Goal: Transaction & Acquisition: Purchase product/service

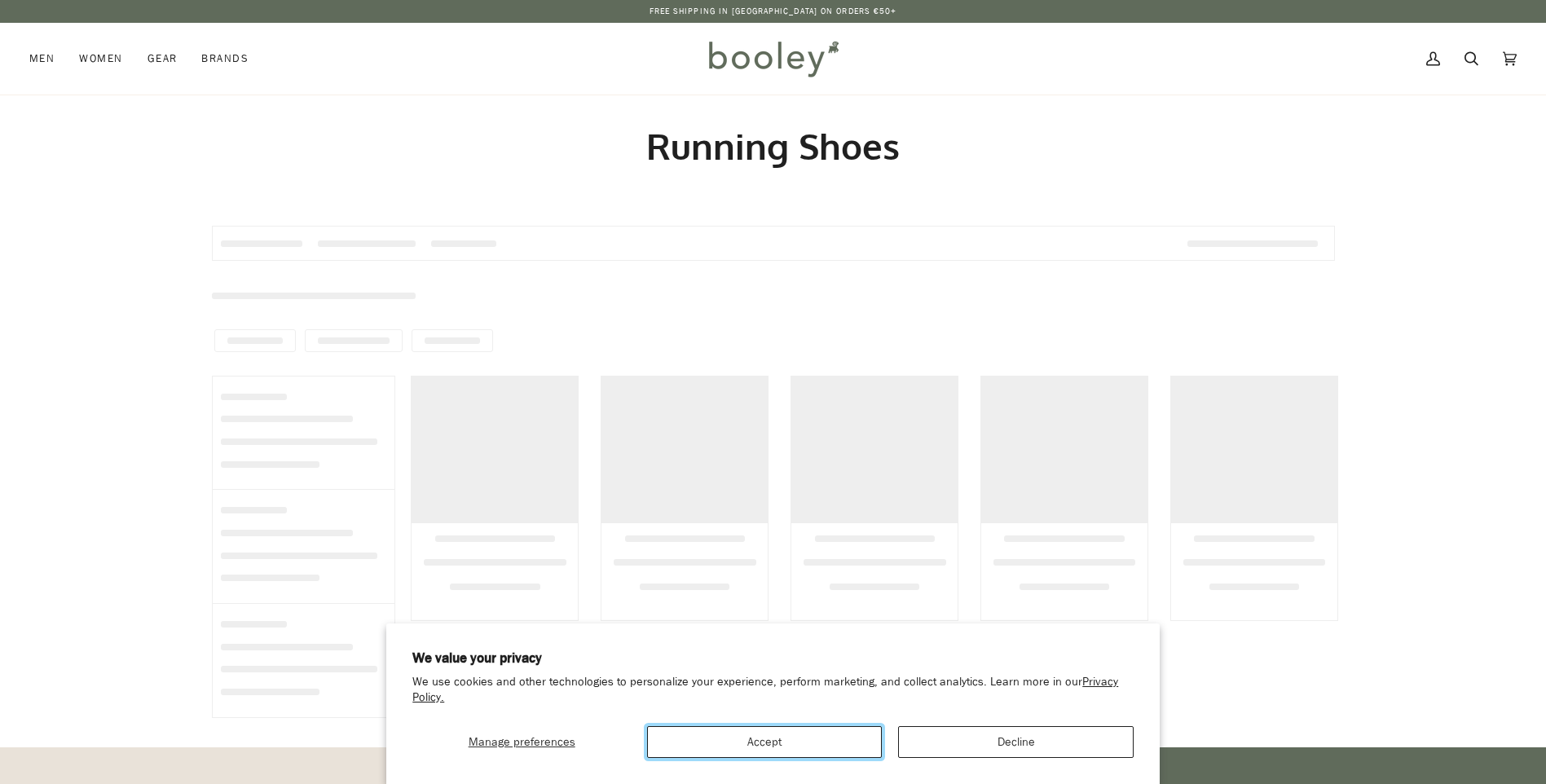
click at [807, 736] on button "Accept" at bounding box center [765, 741] width 235 height 31
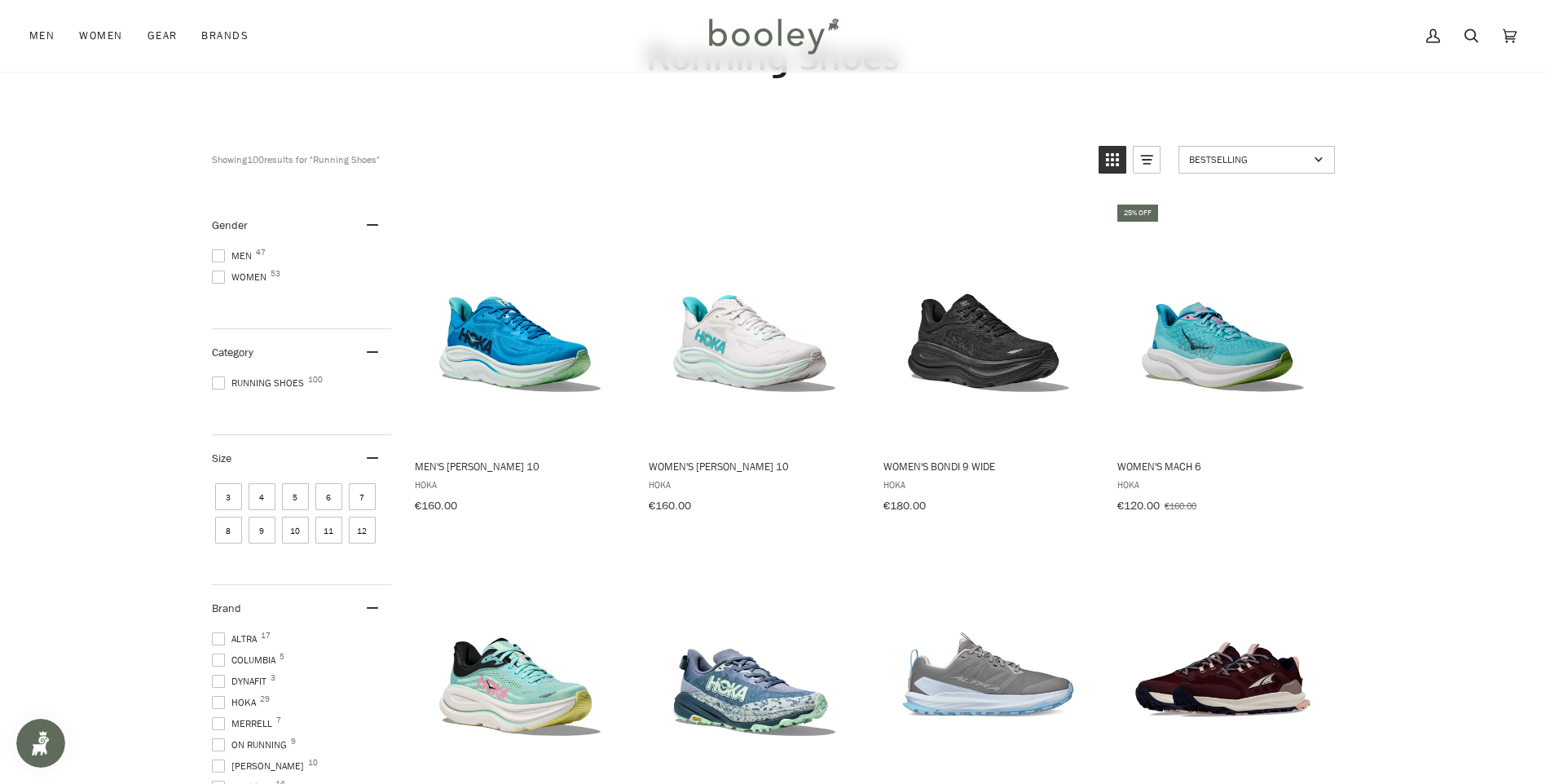
scroll to position [163, 0]
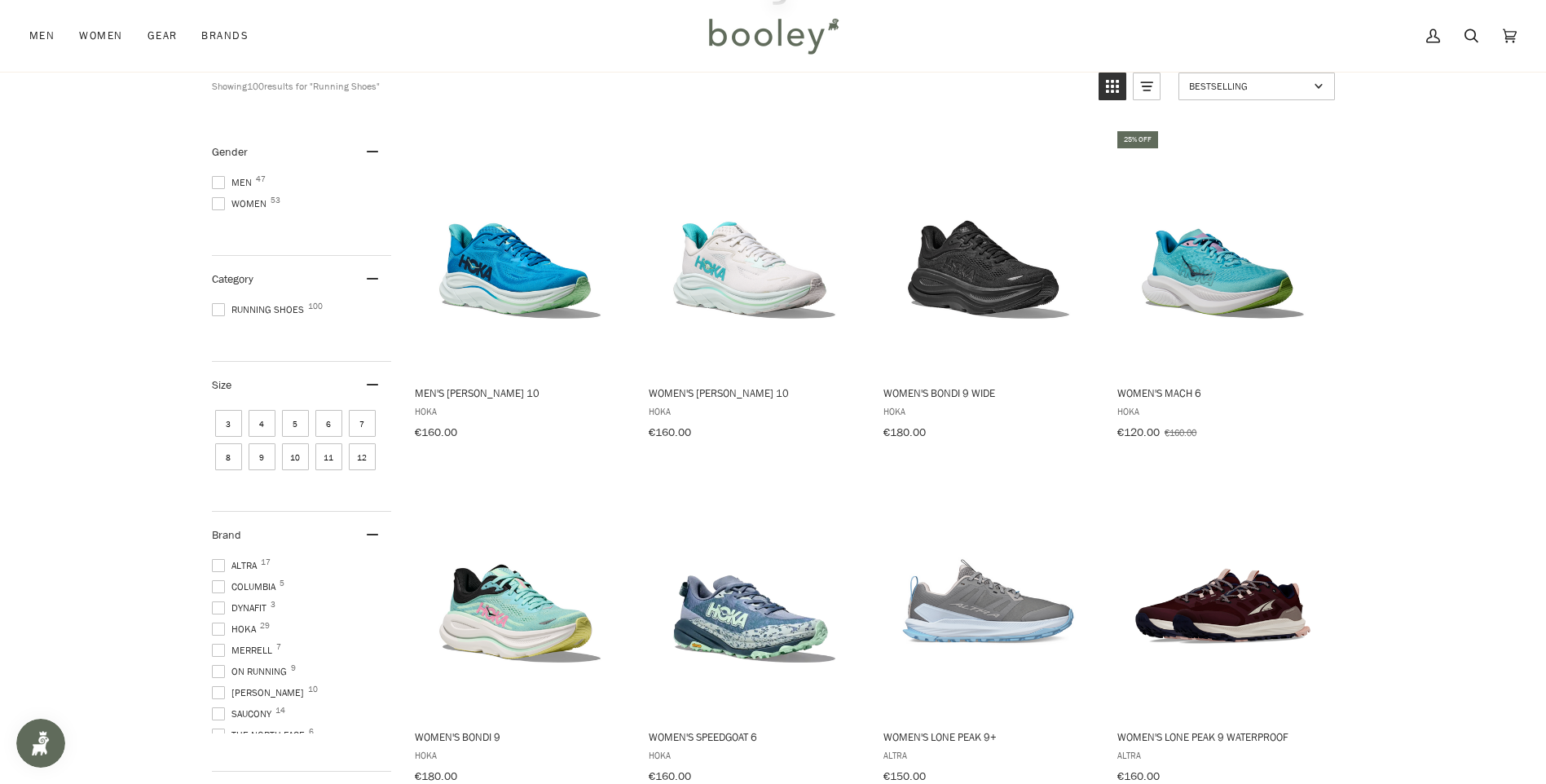
click at [222, 178] on span at bounding box center [218, 182] width 13 height 13
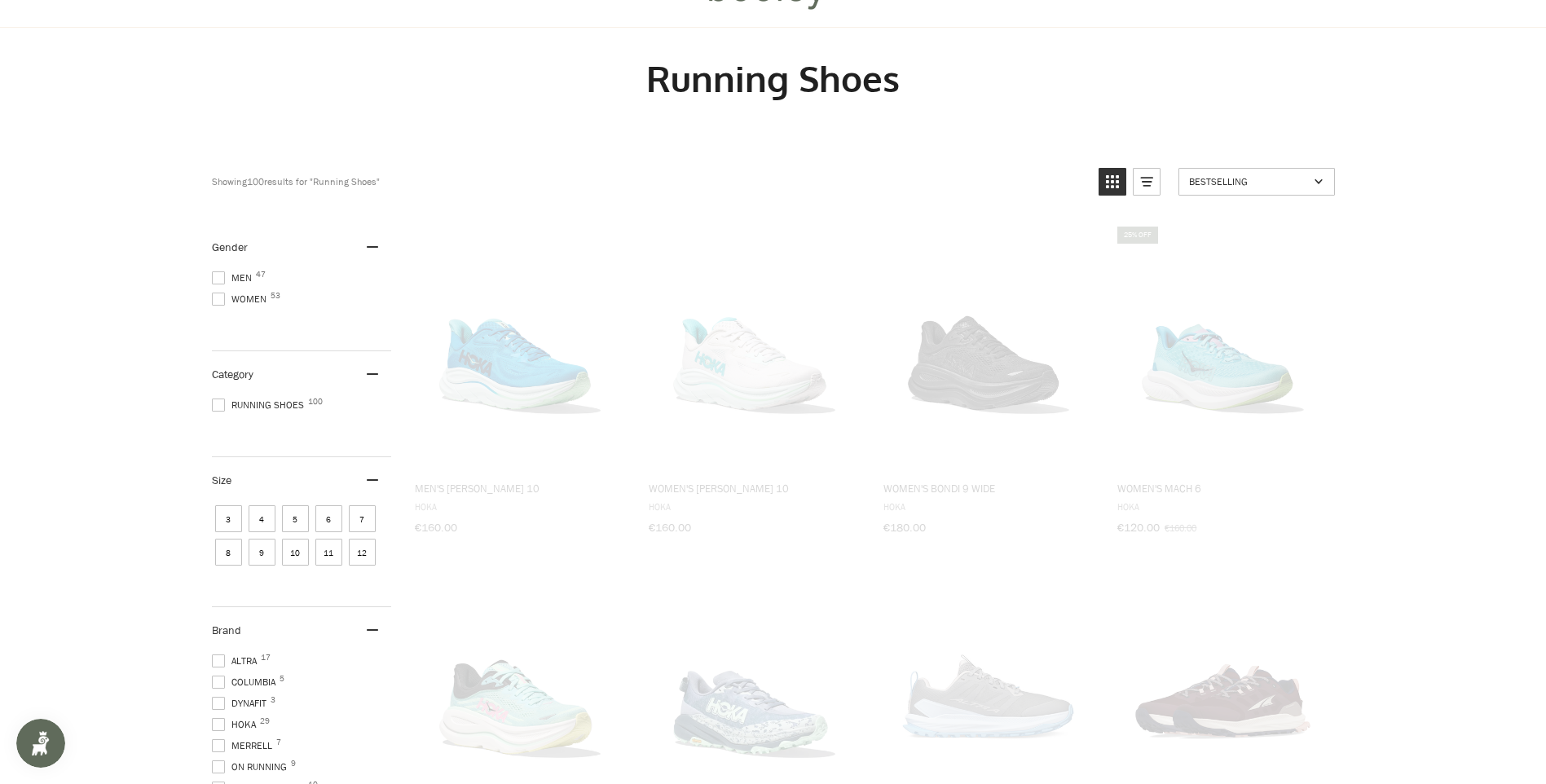
scroll to position [0, 0]
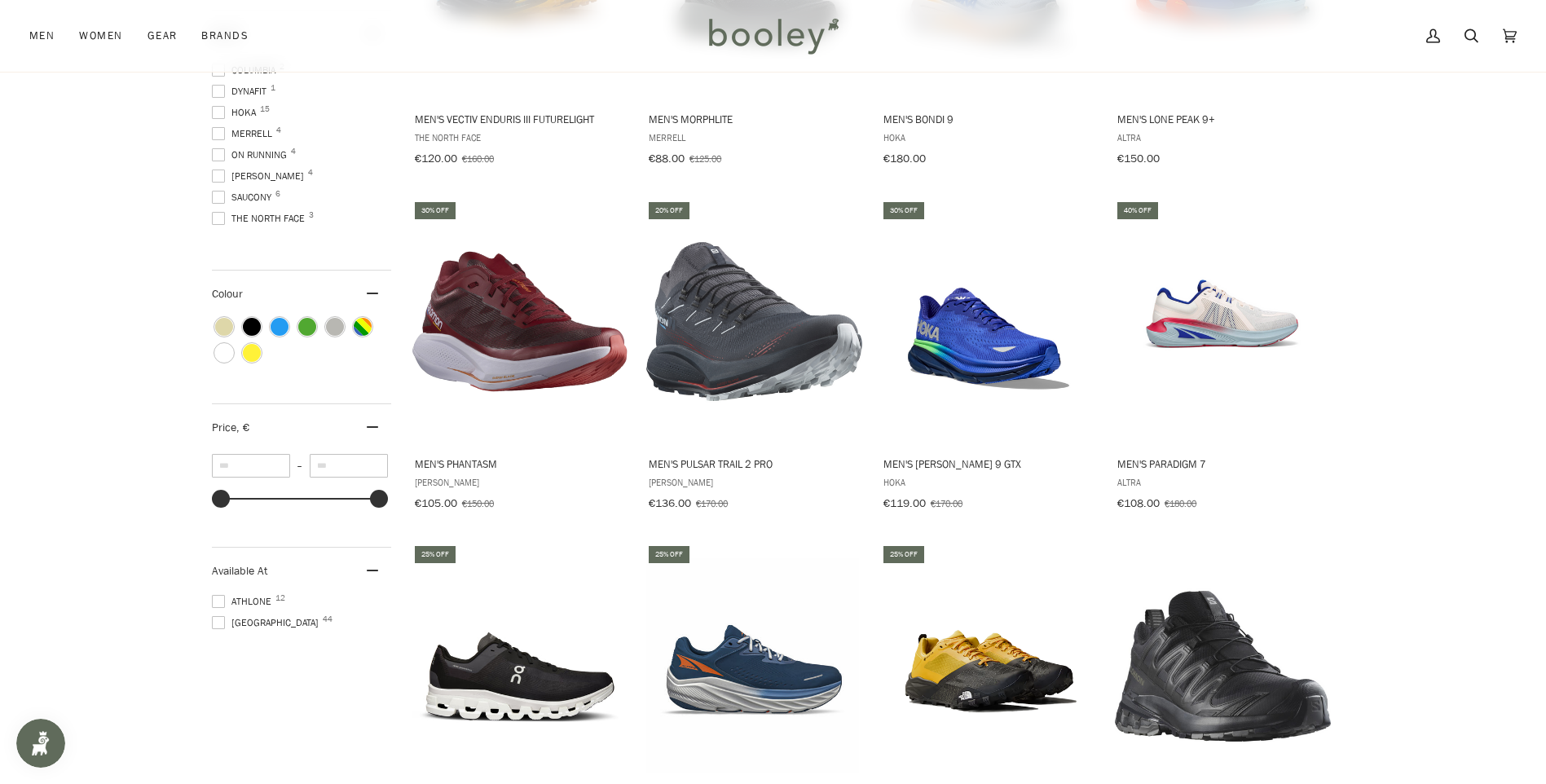
scroll to position [489, 0]
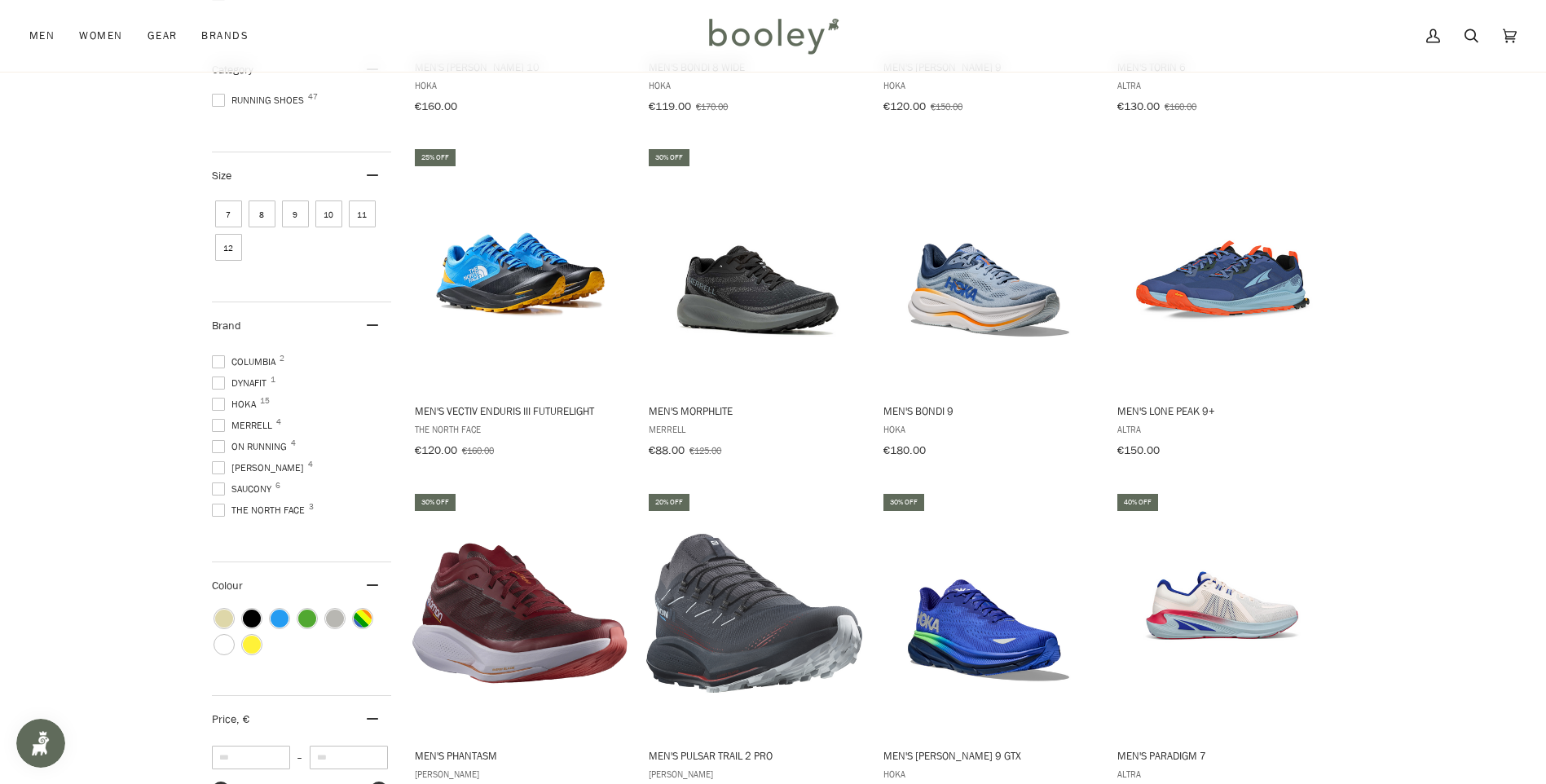
click at [216, 483] on span at bounding box center [218, 489] width 13 height 13
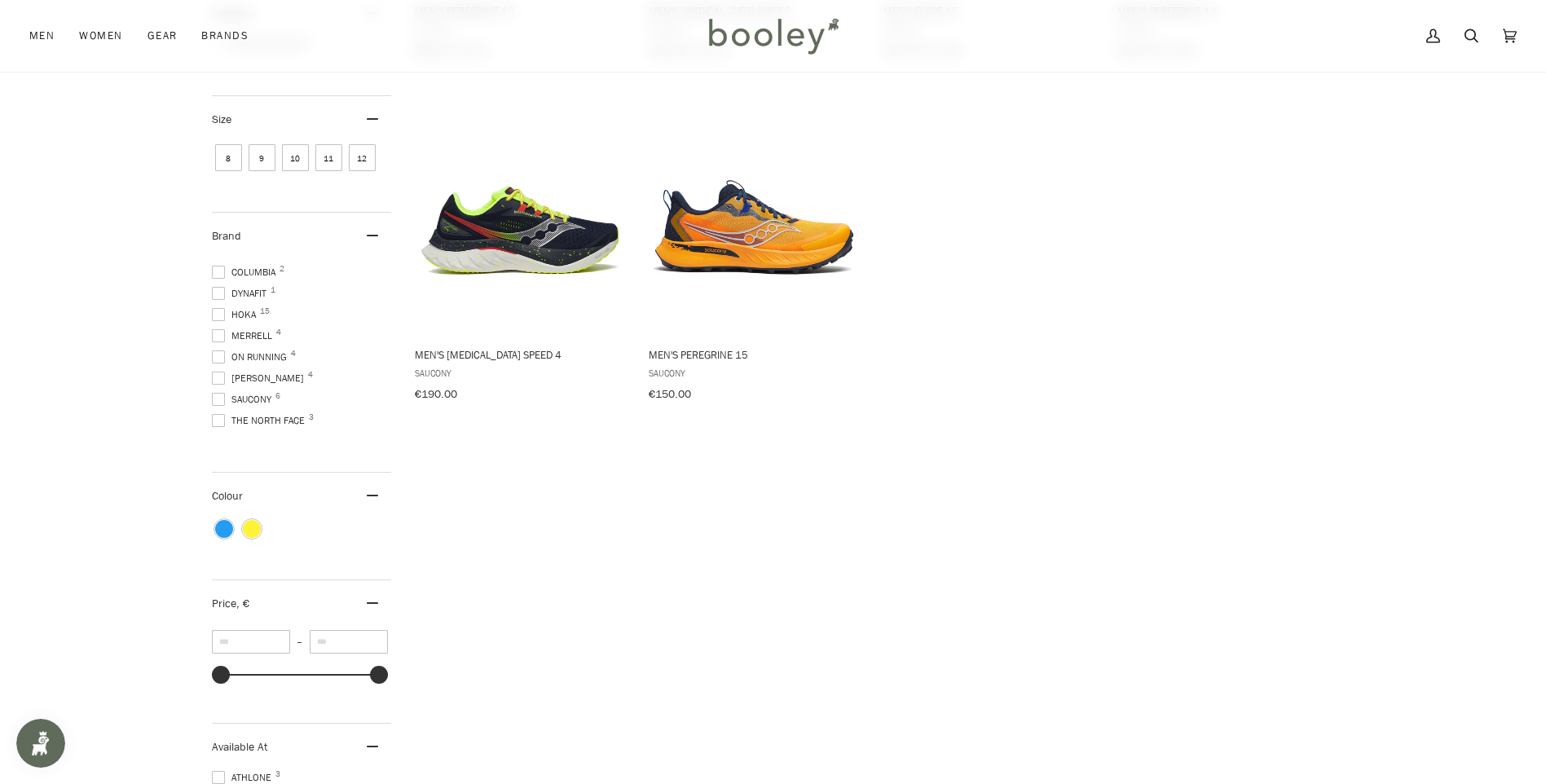
scroll to position [219, 0]
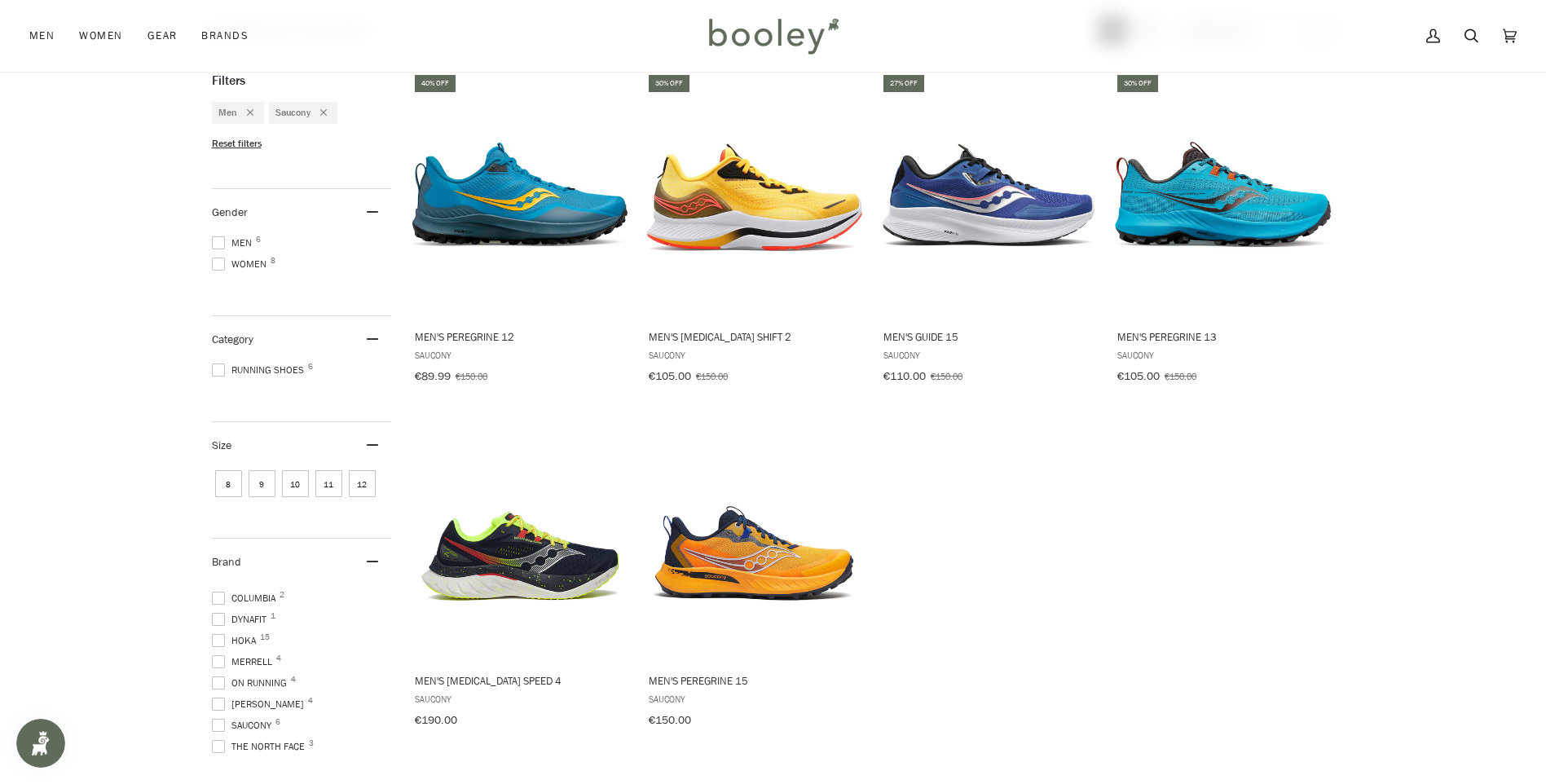
click at [215, 677] on span at bounding box center [218, 683] width 13 height 13
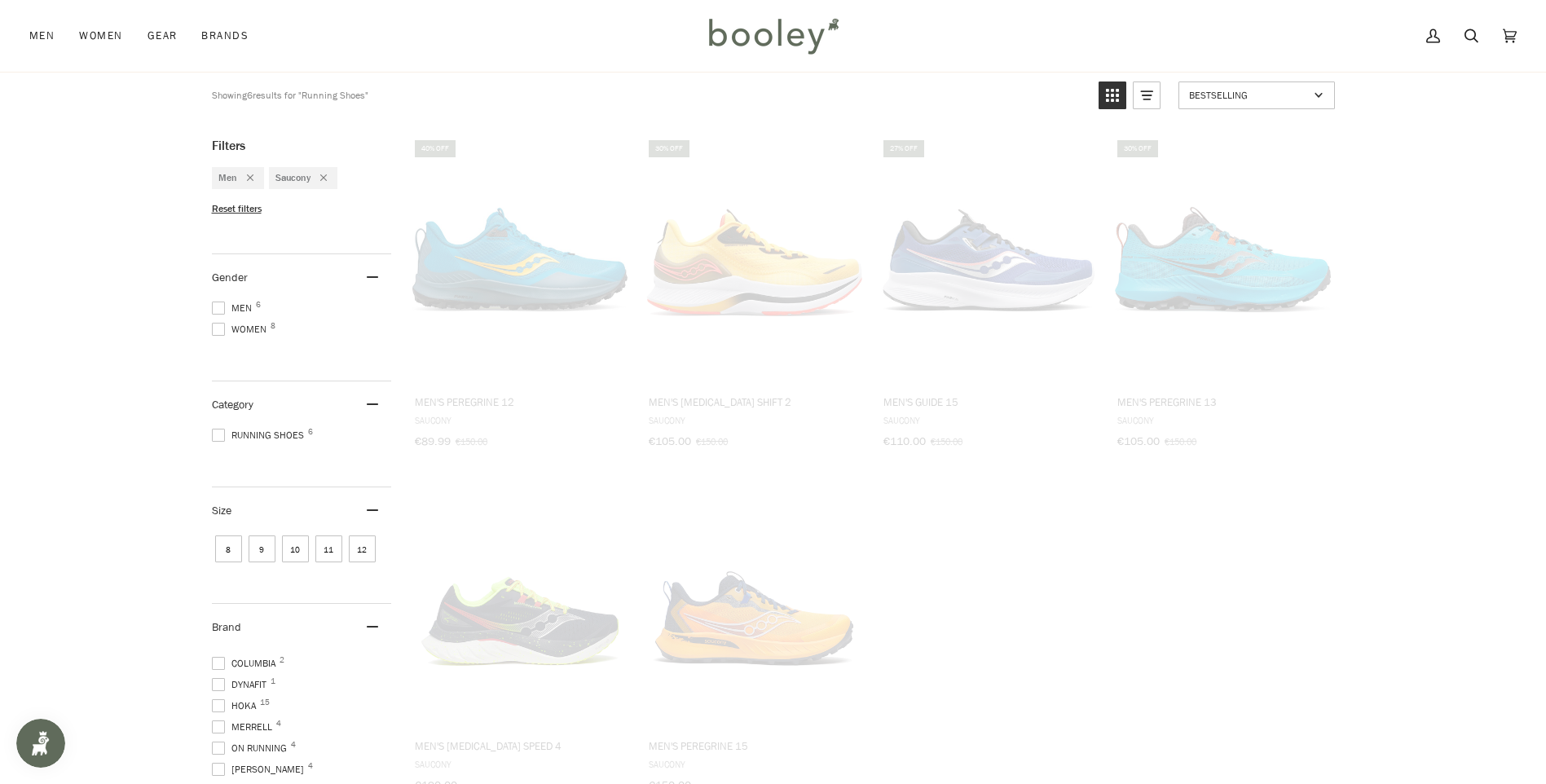
scroll to position [26, 0]
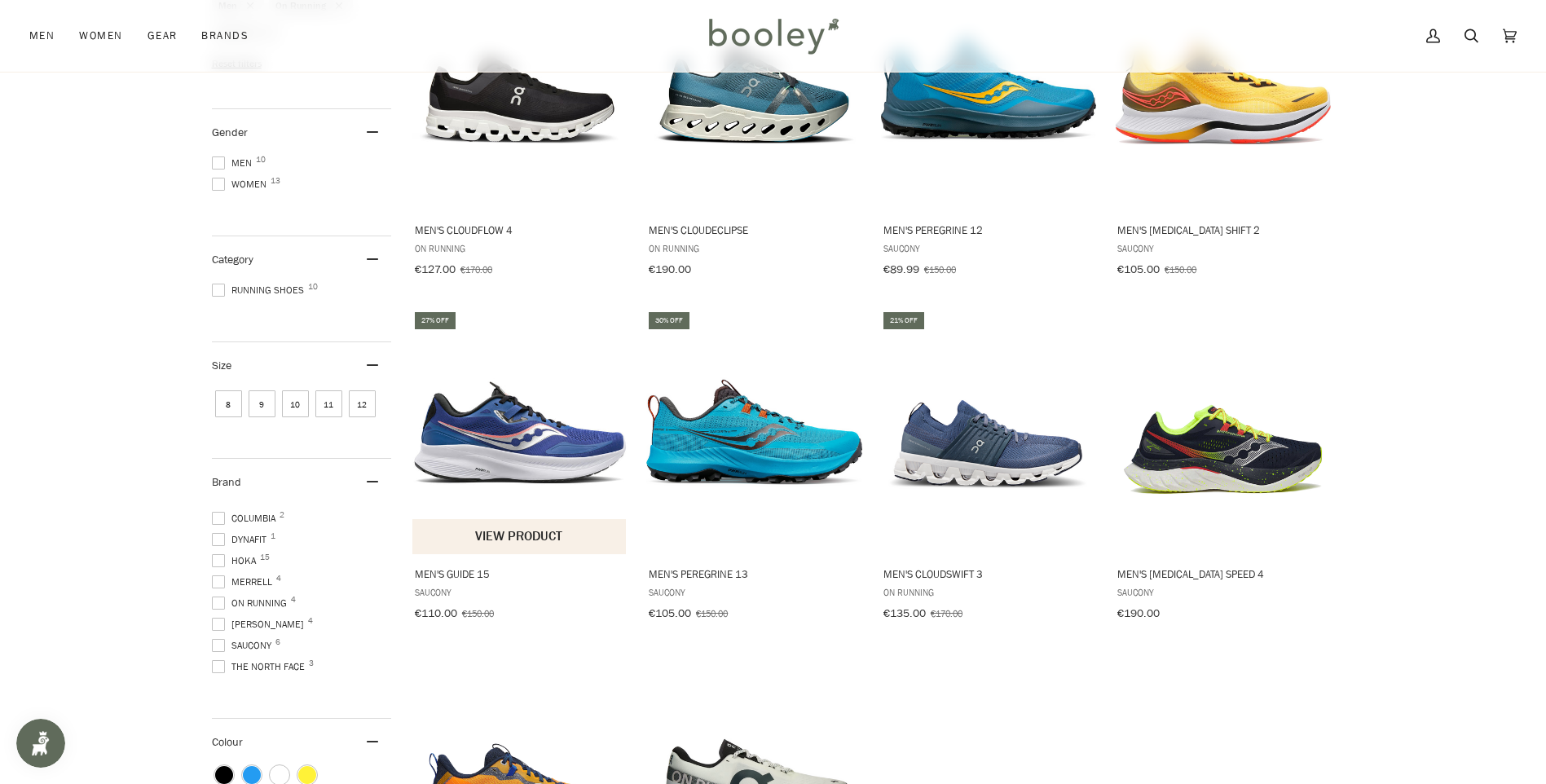
scroll to position [365, 0]
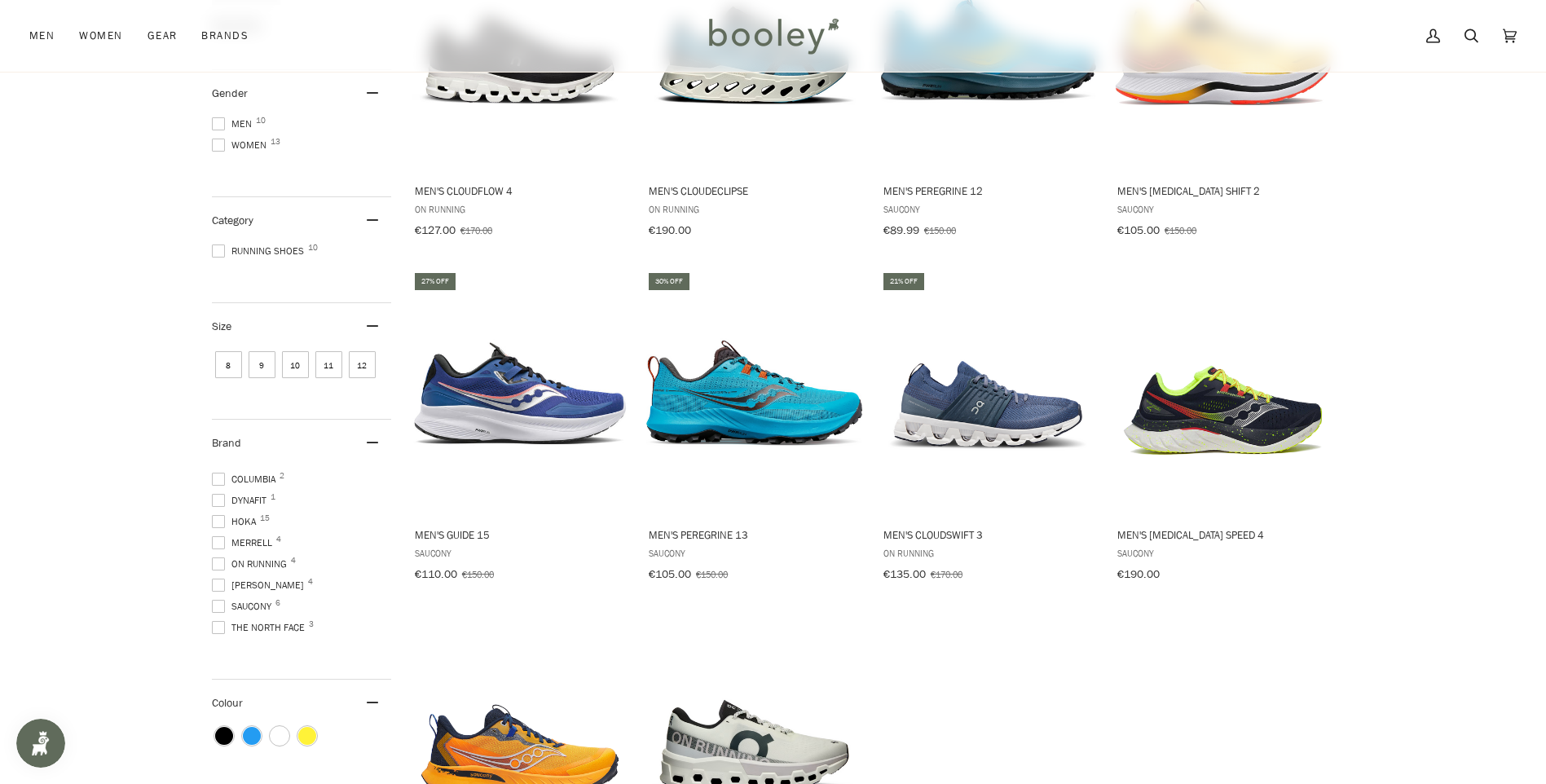
click at [218, 600] on span at bounding box center [218, 606] width 13 height 13
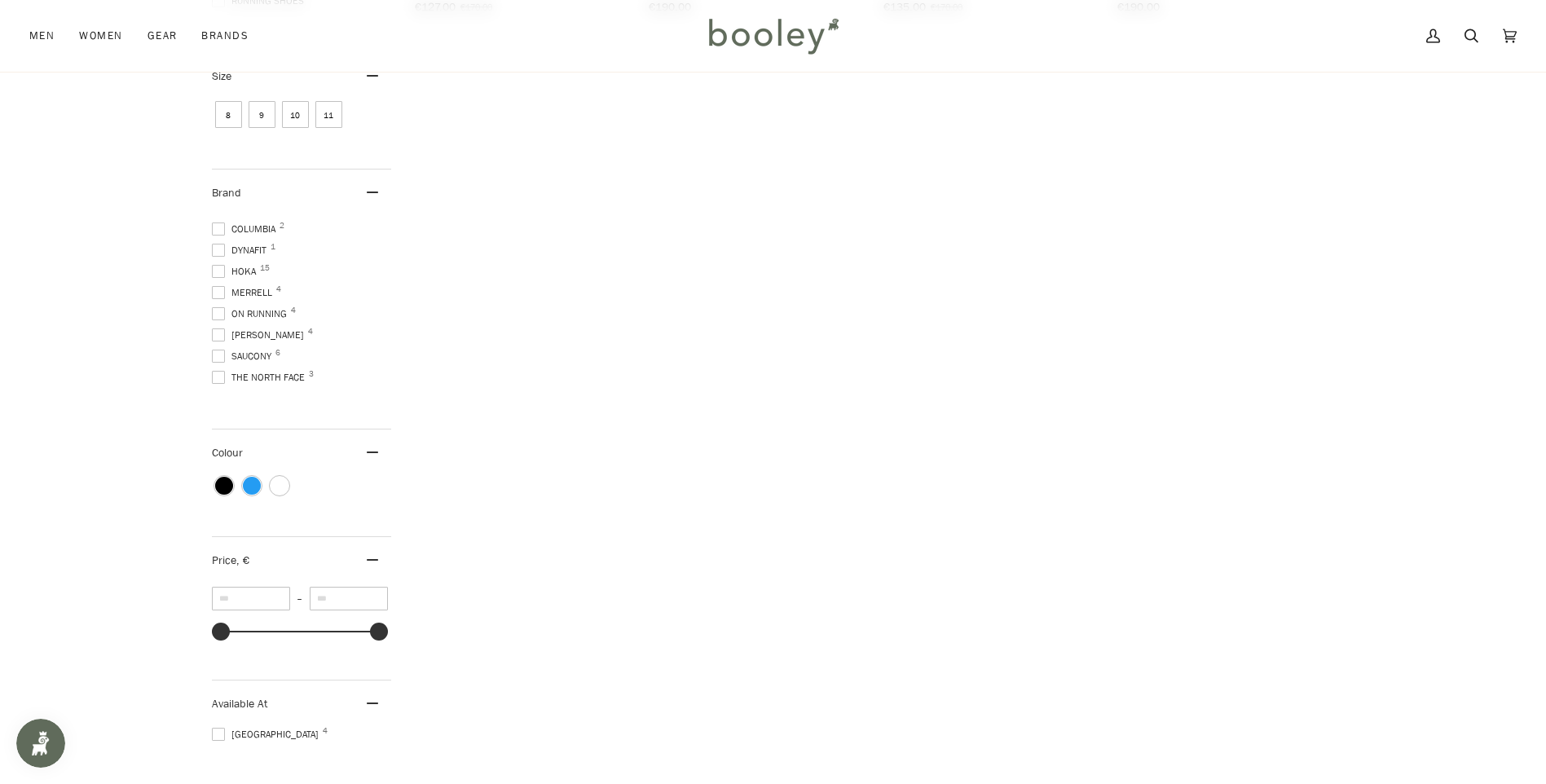
scroll to position [615, 0]
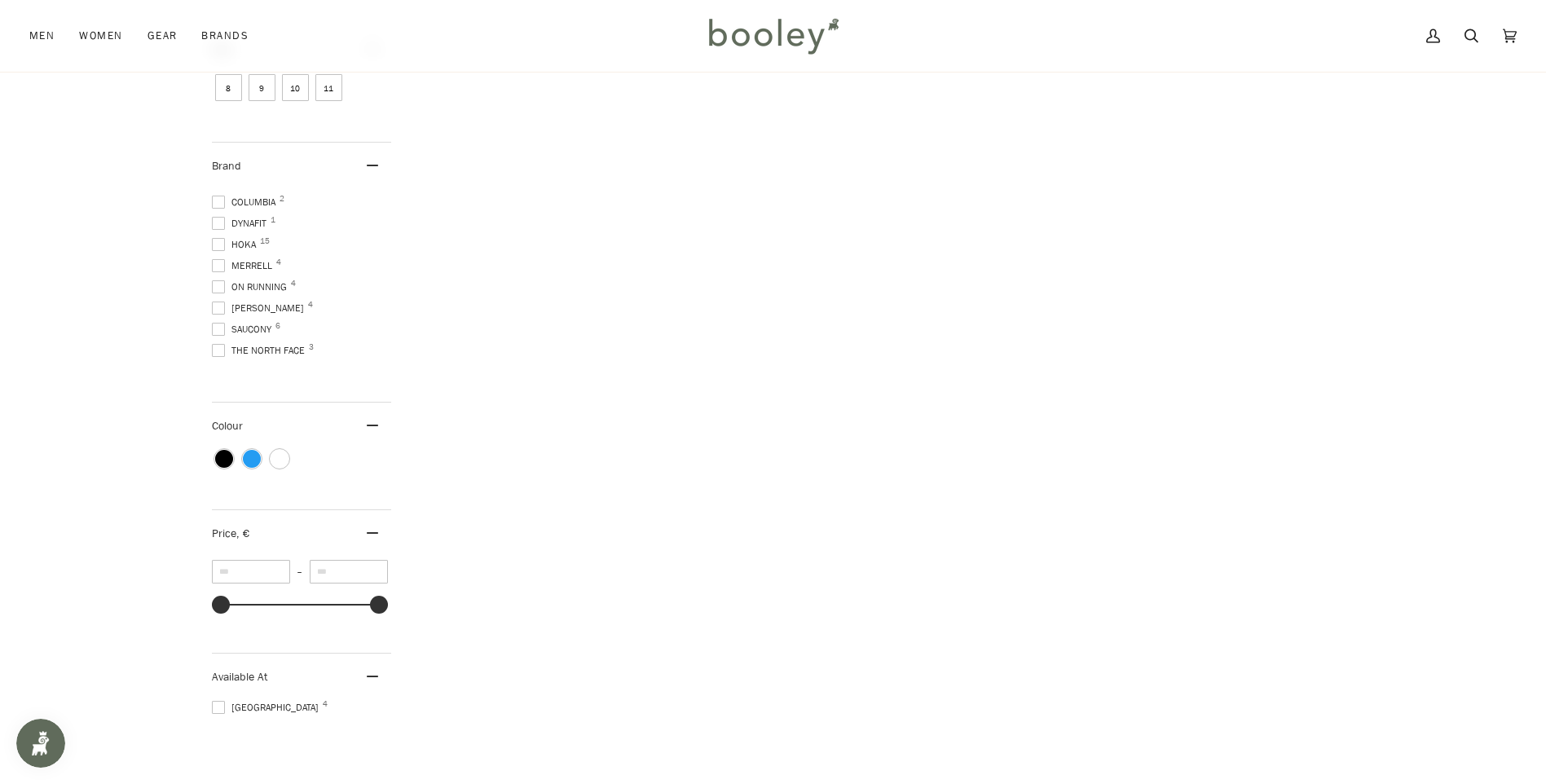
click at [220, 238] on span at bounding box center [218, 244] width 13 height 13
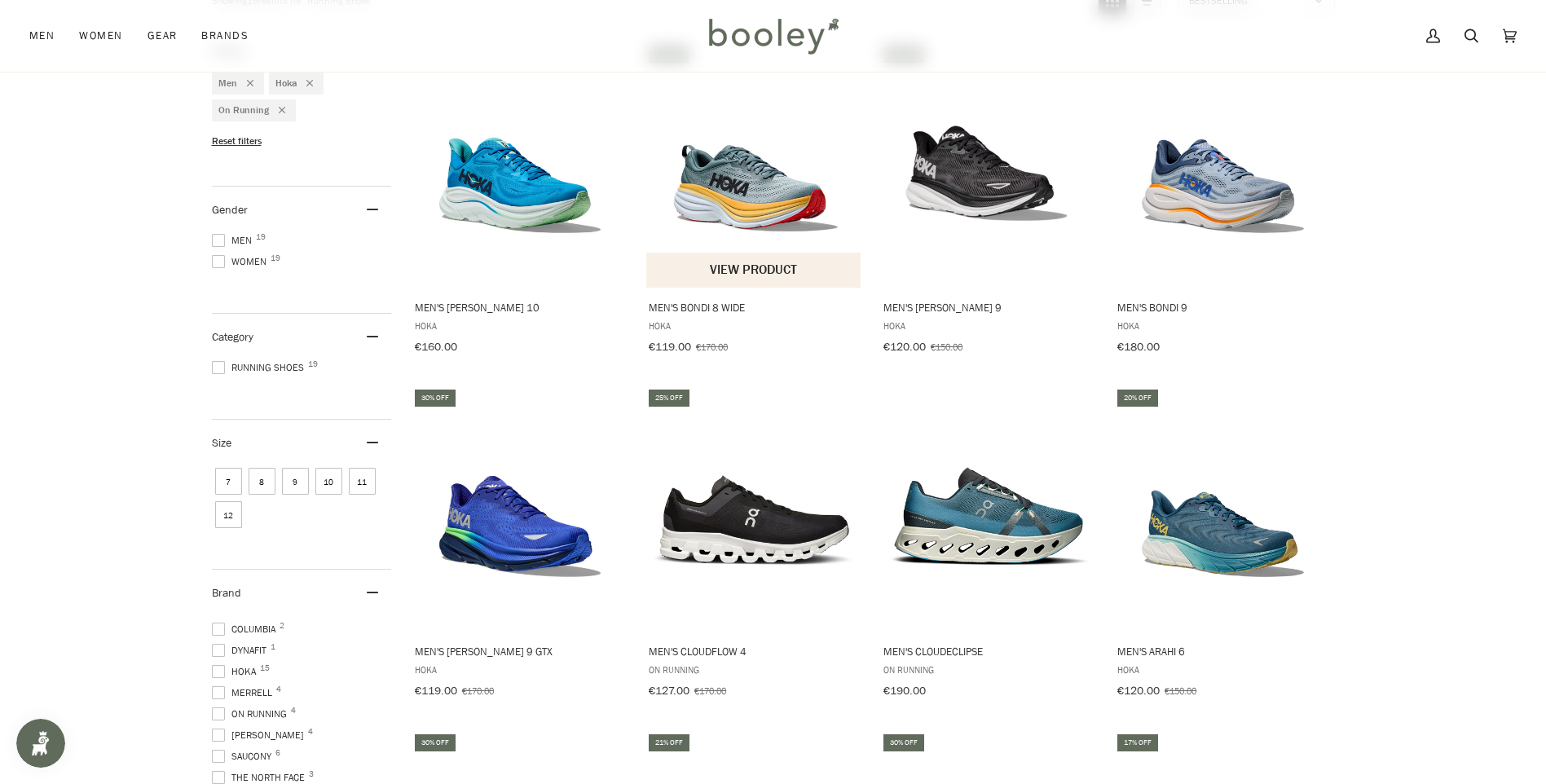
scroll to position [163, 0]
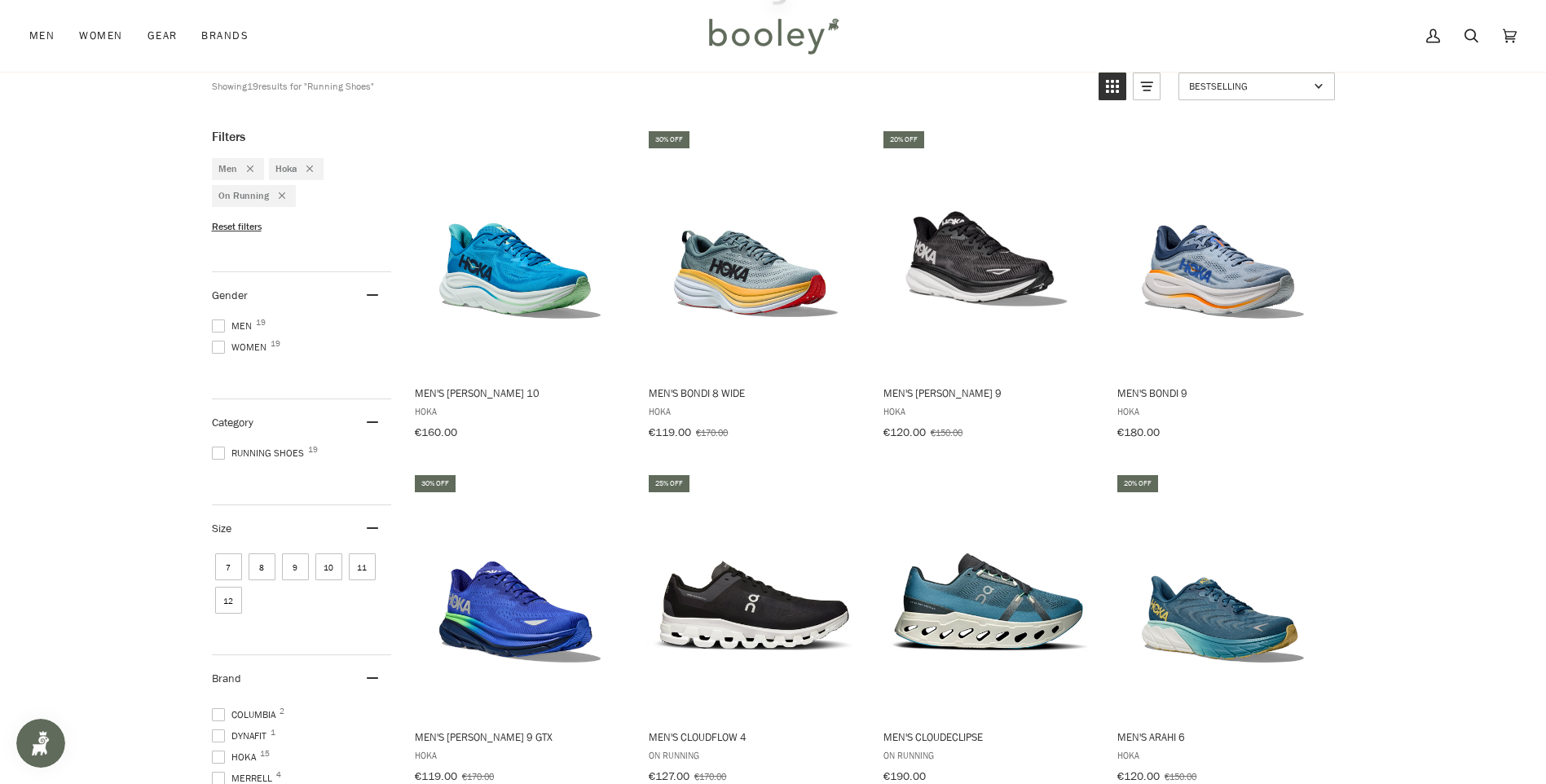
click at [269, 557] on span "8" at bounding box center [262, 566] width 27 height 27
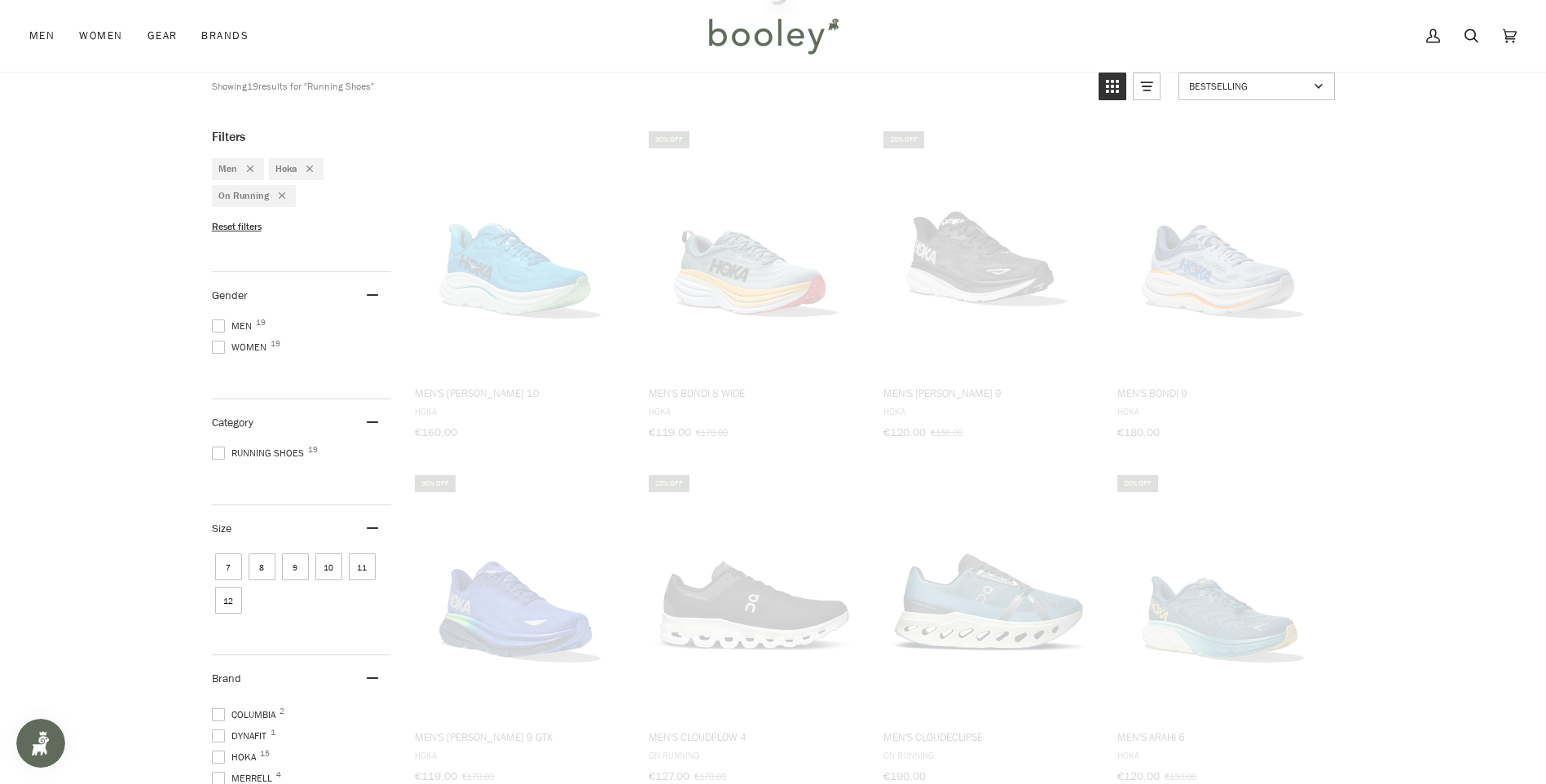
scroll to position [83, 0]
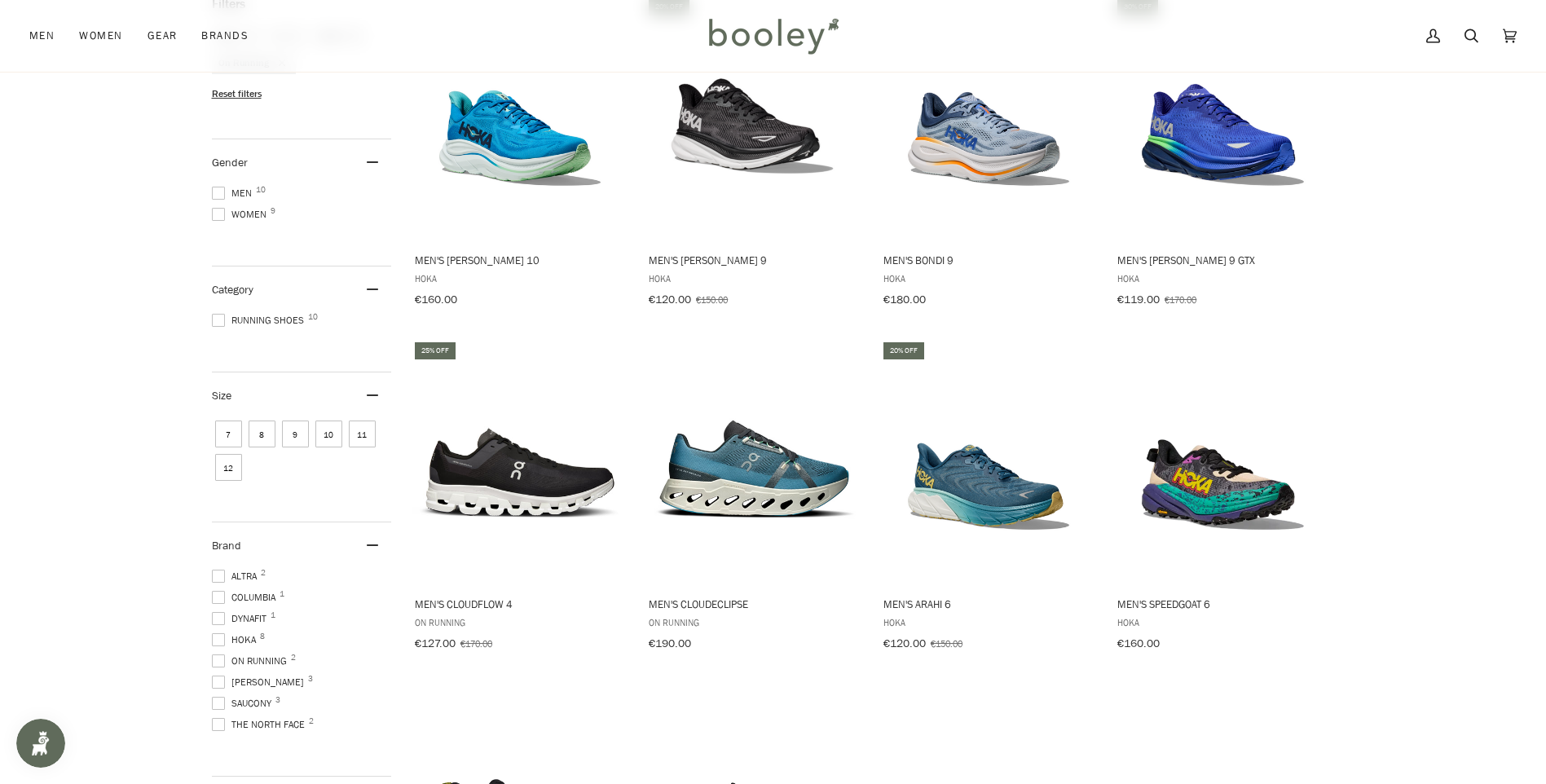
scroll to position [570, 0]
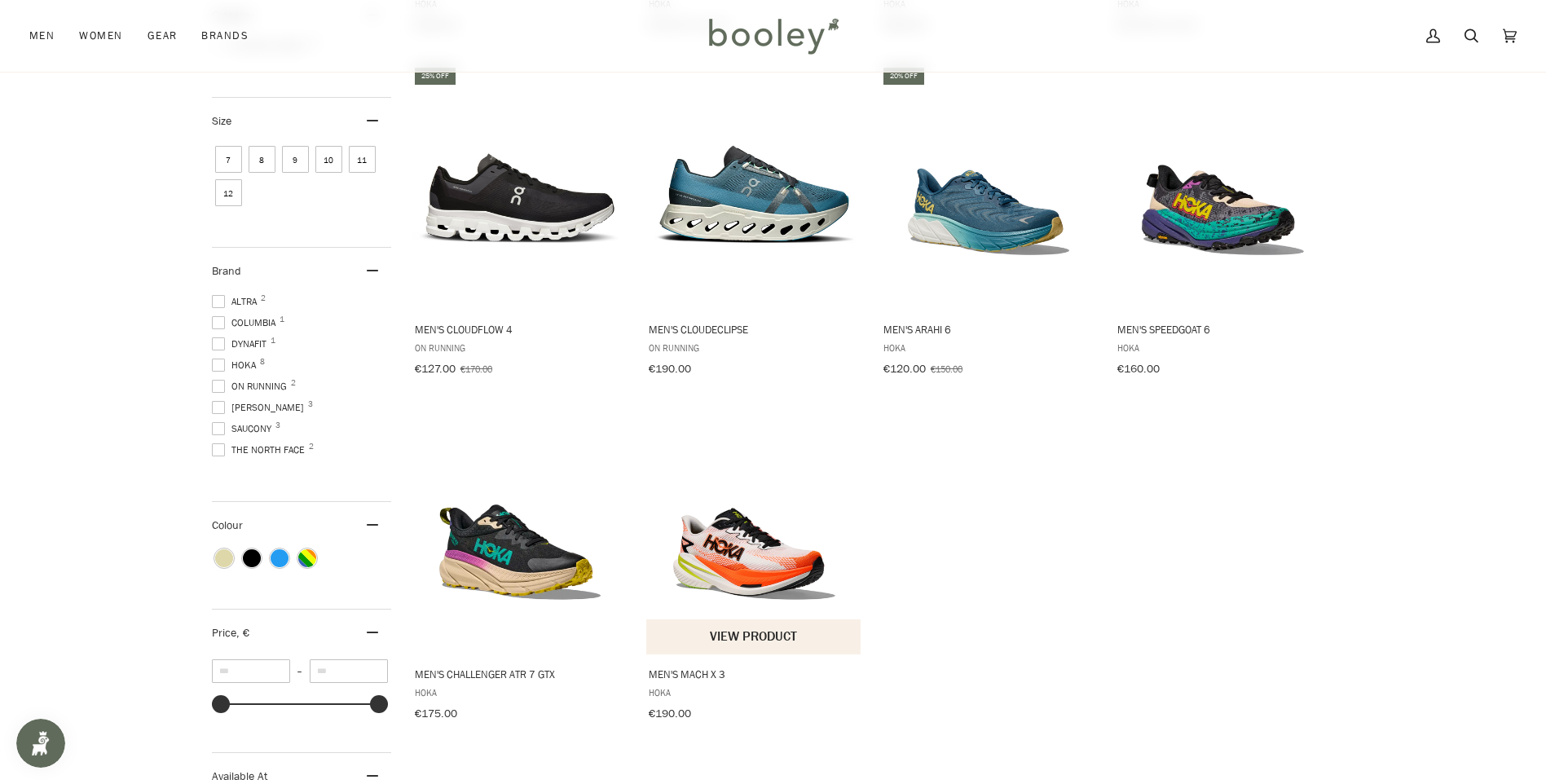
click at [793, 559] on img "Men's Mach X 3" at bounding box center [755, 532] width 216 height 216
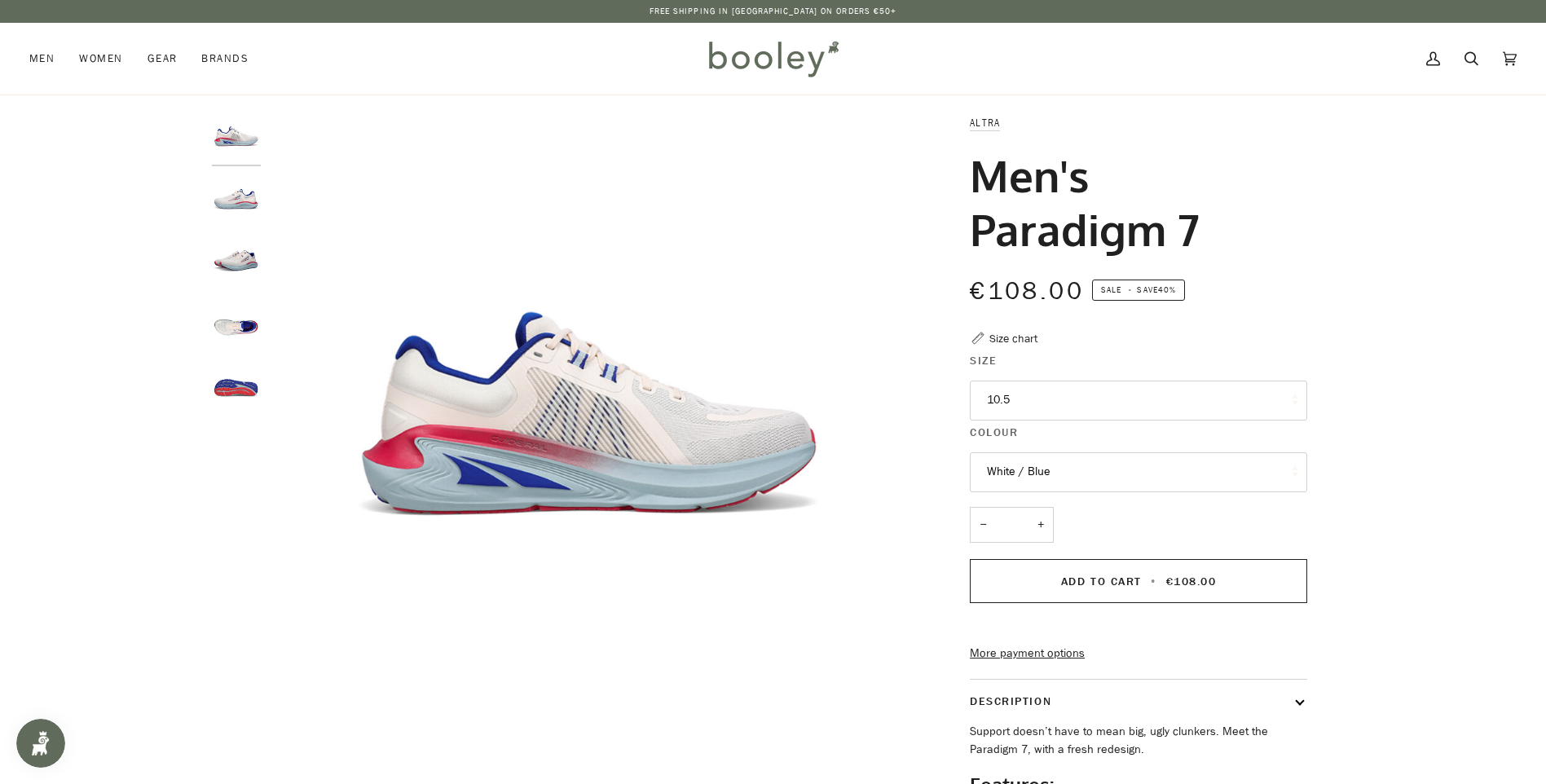
click at [1222, 414] on button "10.5" at bounding box center [1138, 400] width 337 height 40
click at [1352, 309] on div "Zoom Zoom" at bounding box center [773, 547] width 1182 height 868
click at [260, 262] on img "Altra Men's Paradigm 7 White / Blue - Booley Galway" at bounding box center [236, 263] width 49 height 49
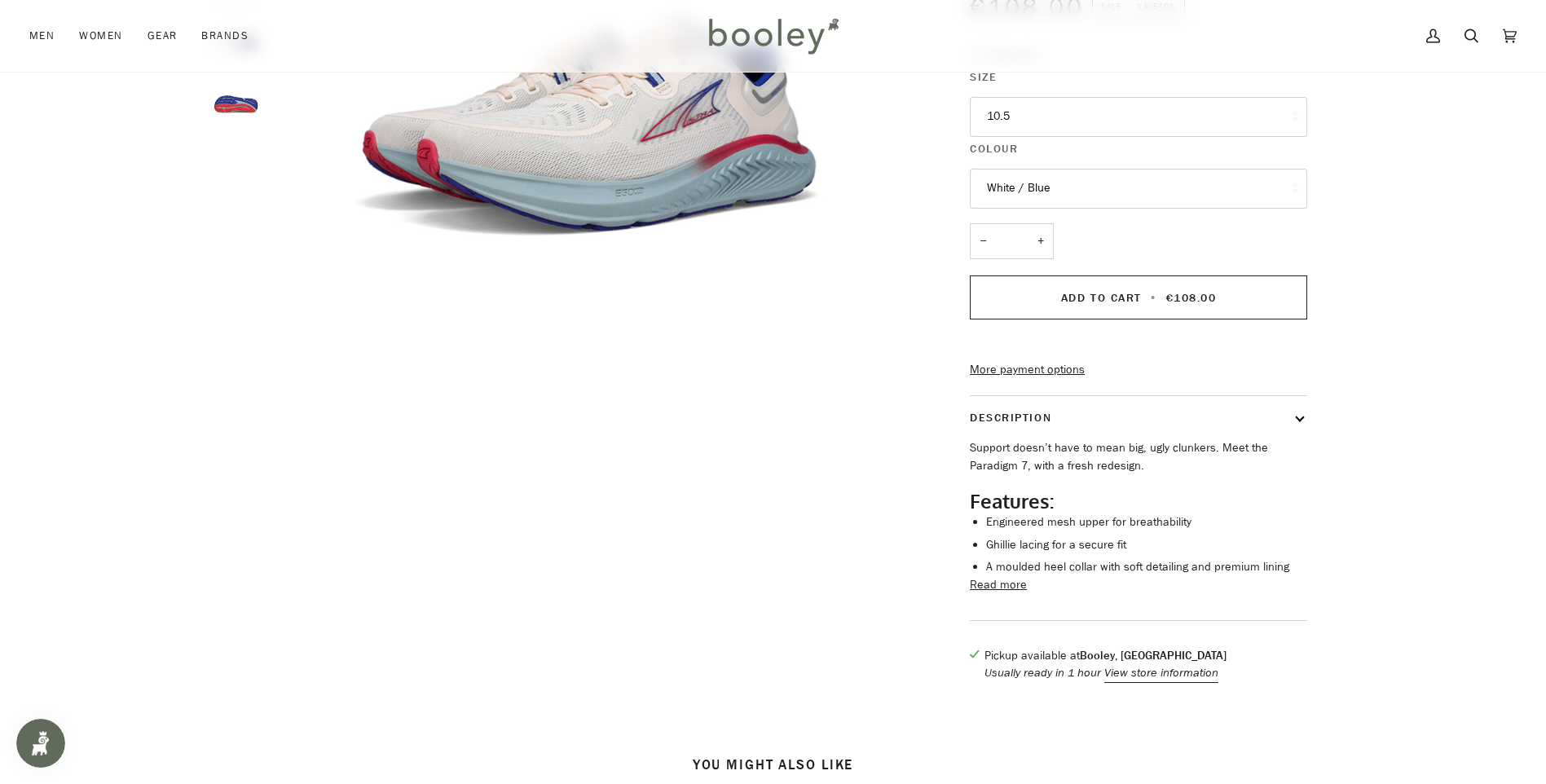
scroll to position [244, 0]
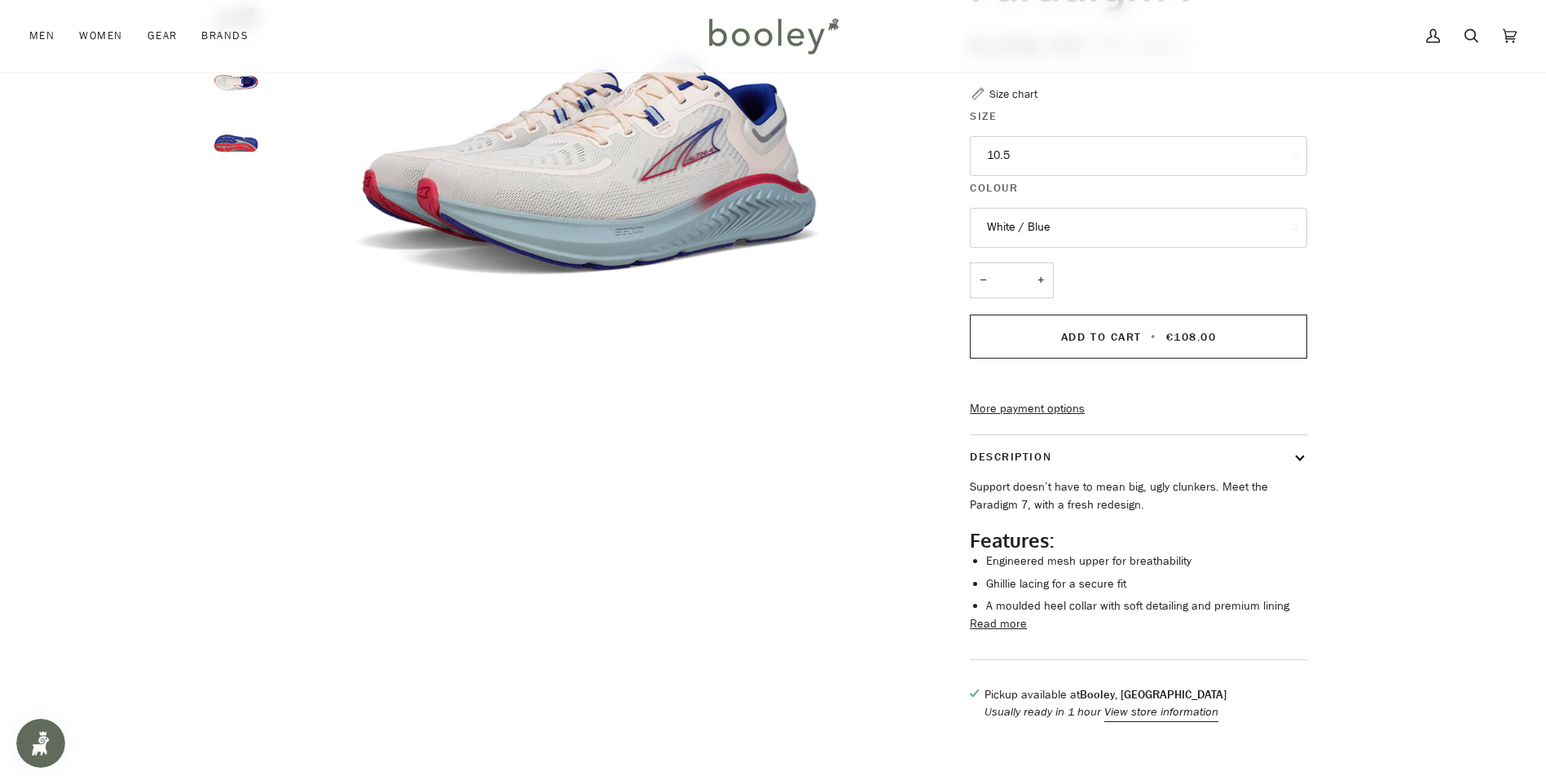
click at [1009, 633] on button "Read more" at bounding box center [999, 623] width 57 height 18
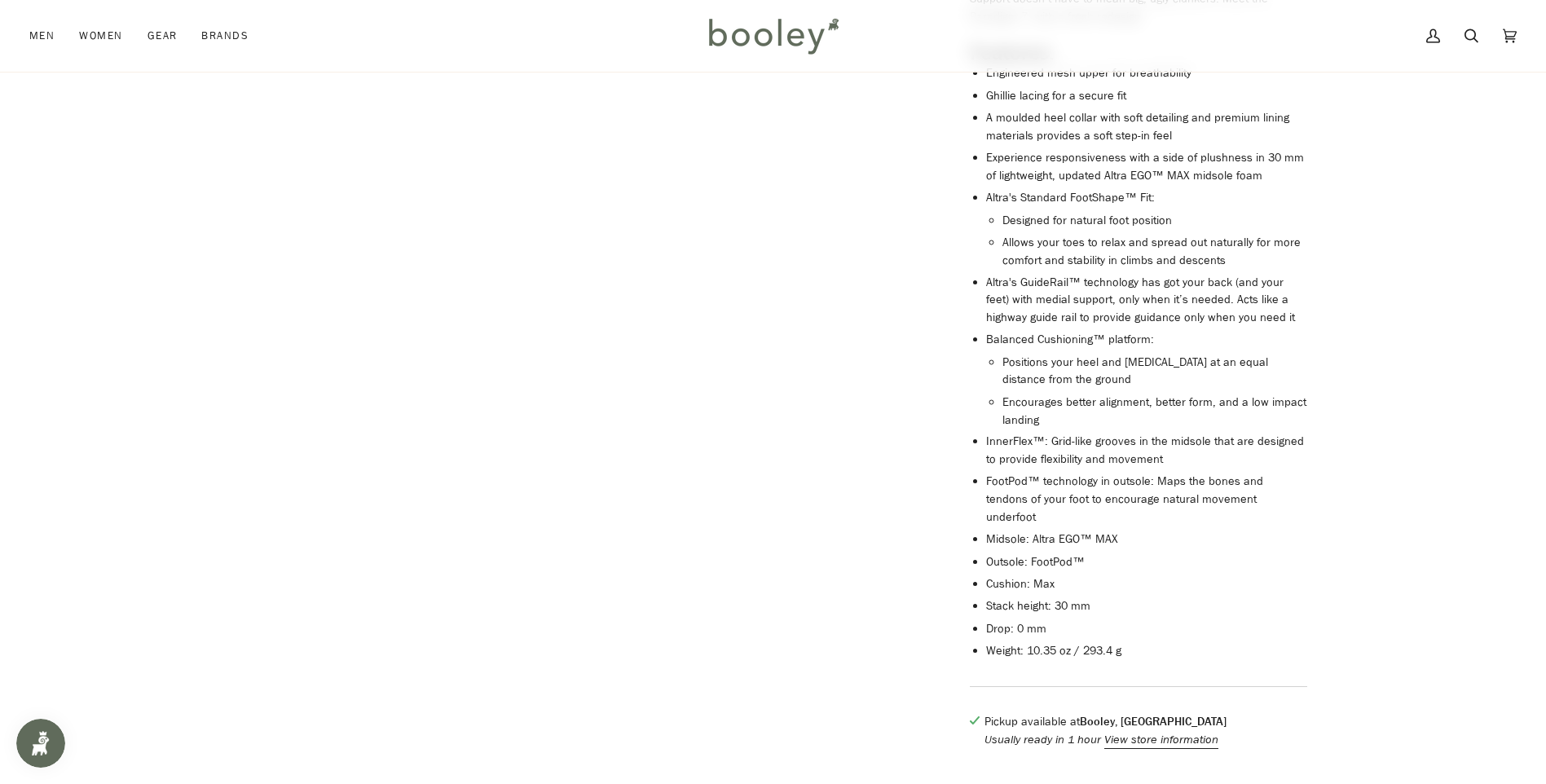
scroll to position [733, 0]
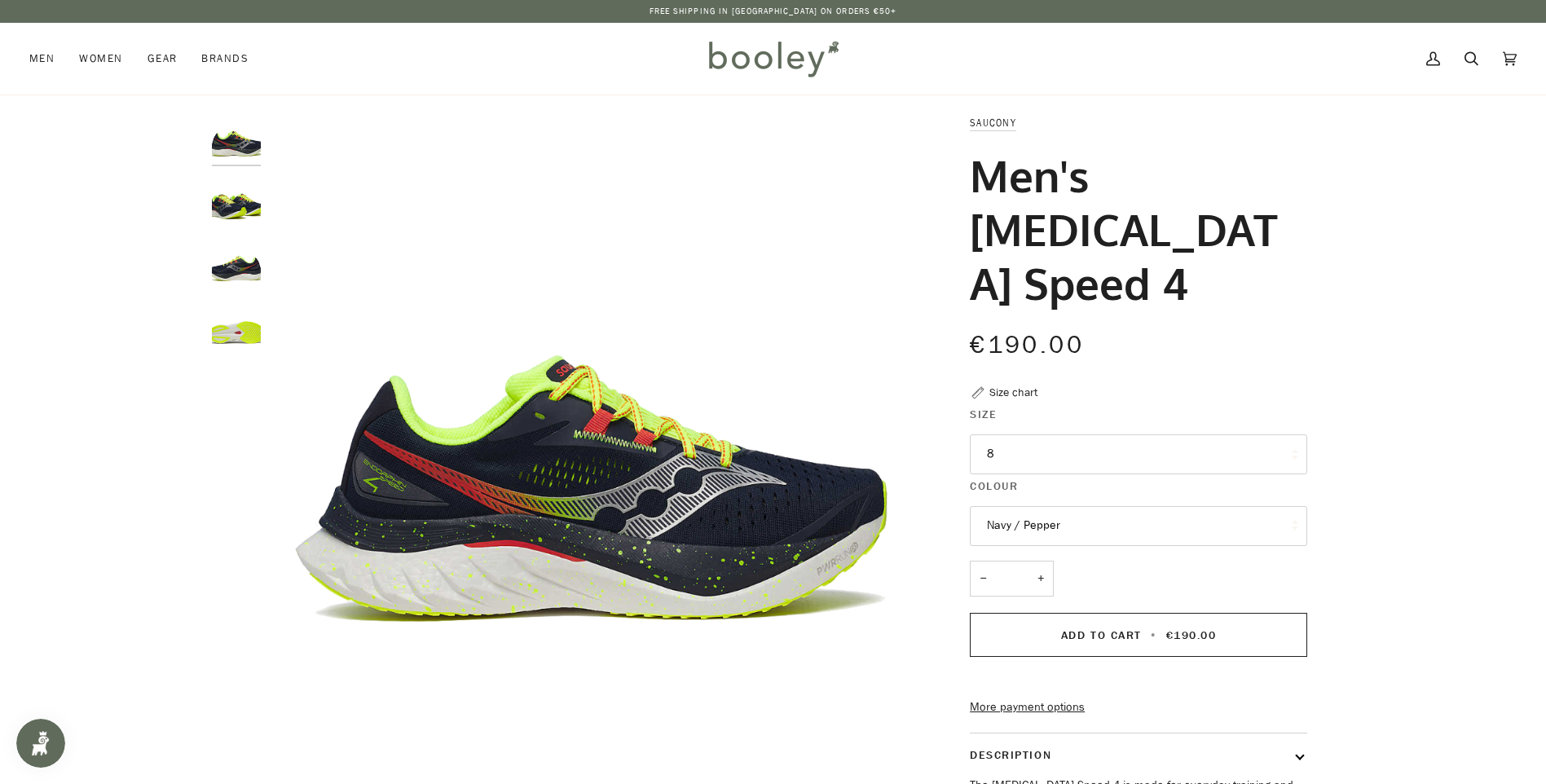
click at [244, 212] on img "Saucony Endorphin Speed 4 Navy / Pepper - Booley Galway" at bounding box center [236, 201] width 49 height 49
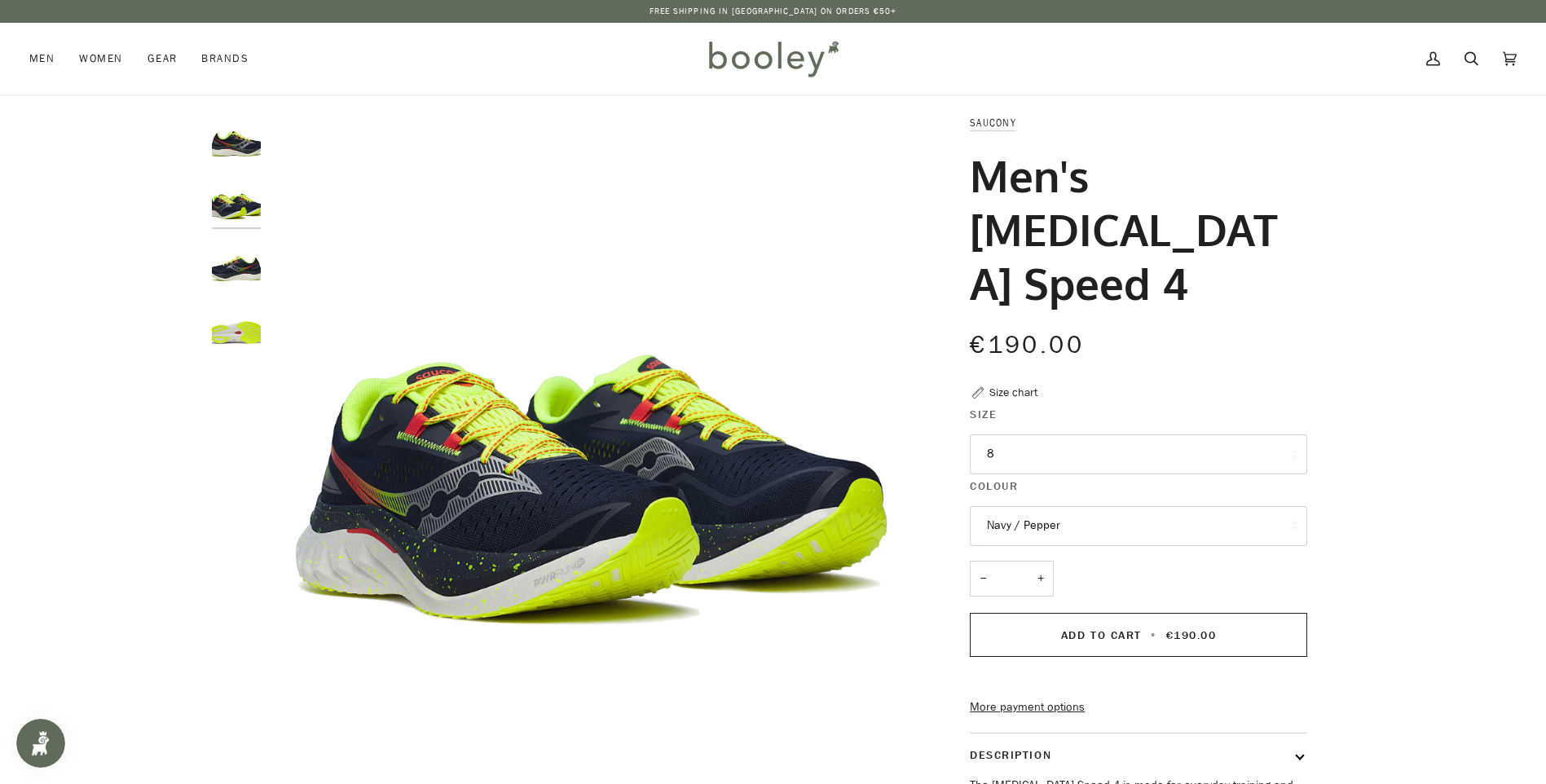
click at [241, 152] on img "Saucony Endorphin Speed 4 Navy / Pepper - Booley Galway" at bounding box center [236, 138] width 49 height 49
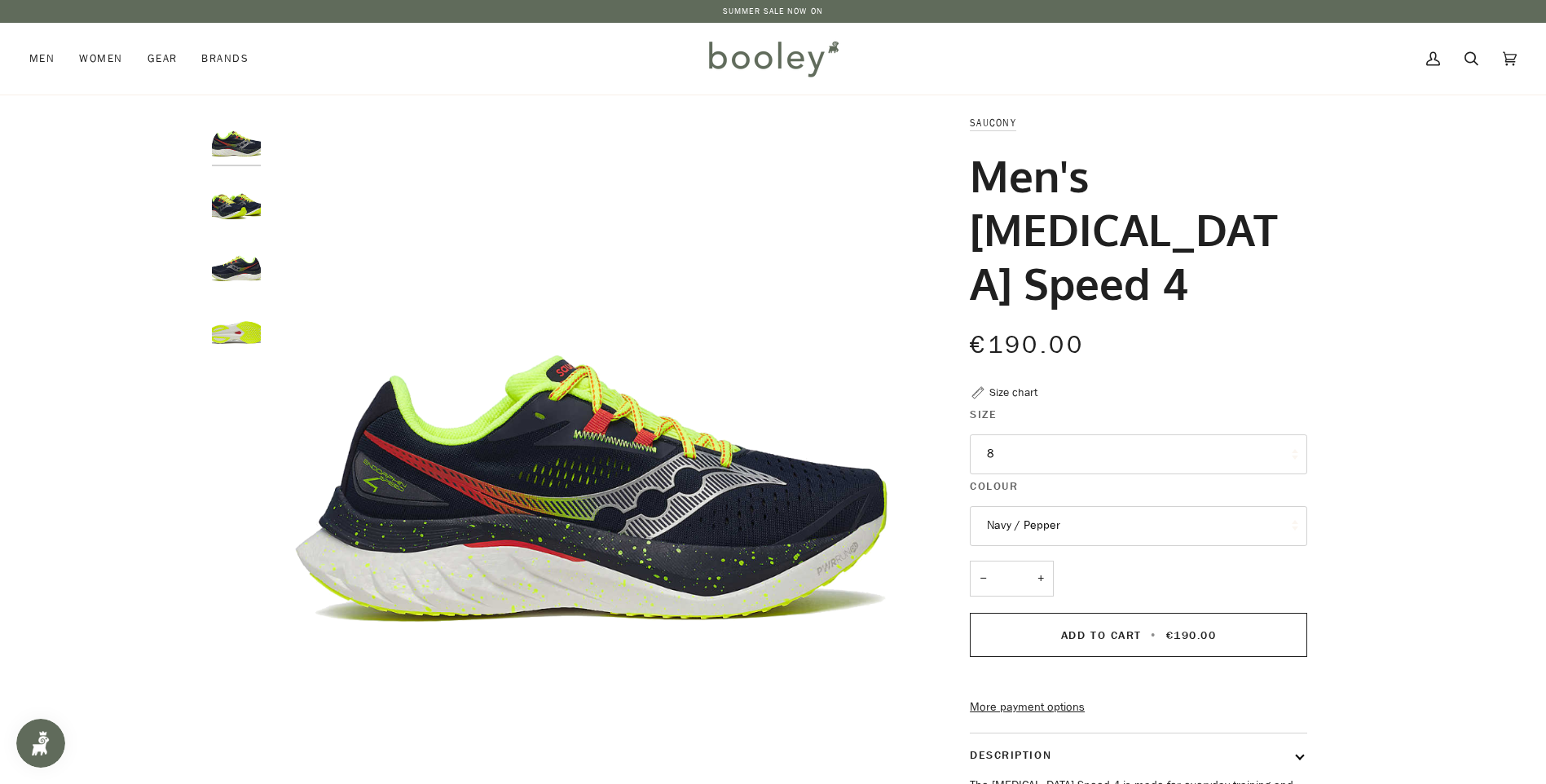
click at [241, 184] on img "Saucony Endorphin Speed 4 Navy / Pepper - Booley Galway" at bounding box center [236, 201] width 49 height 49
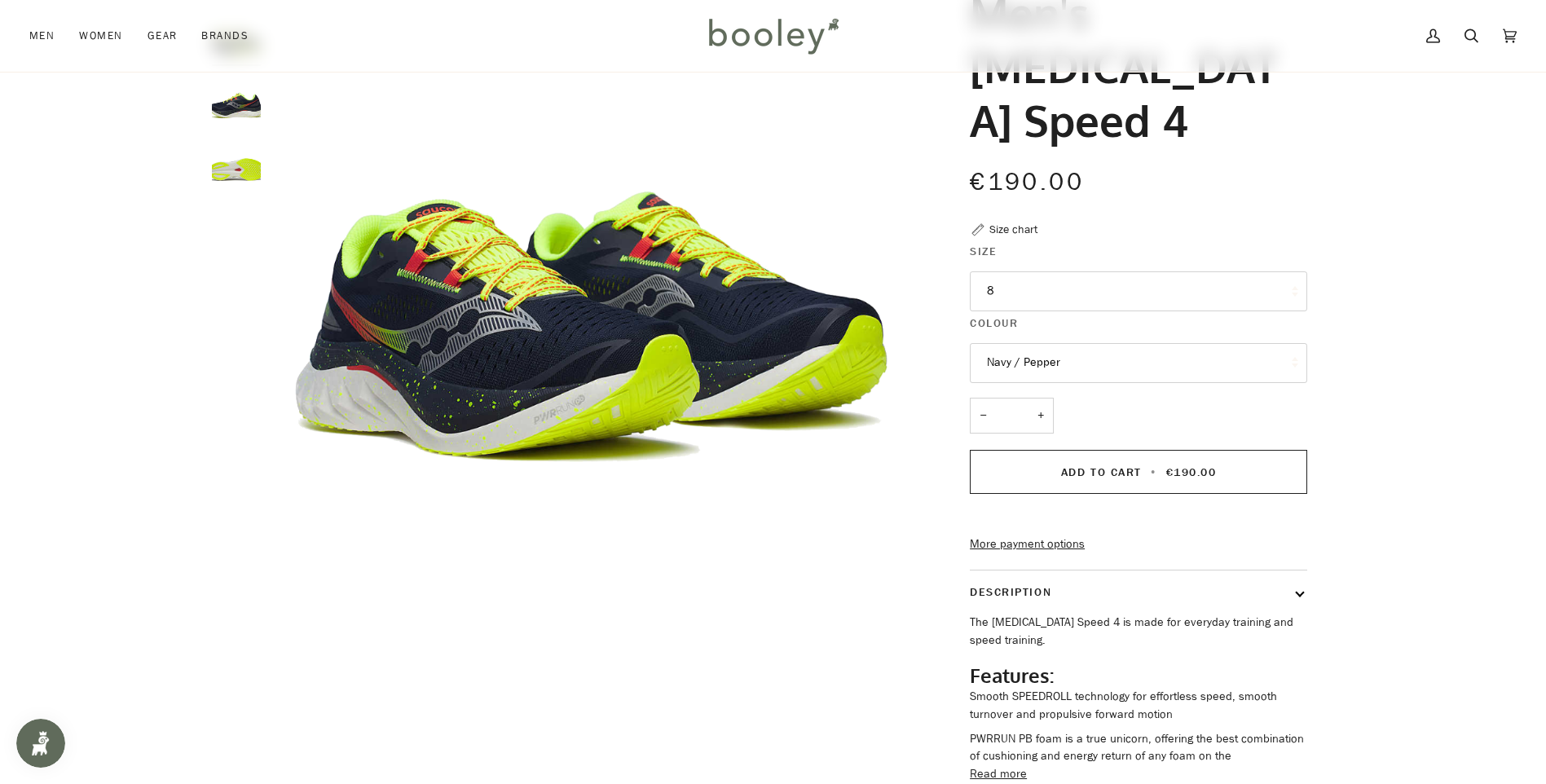
scroll to position [244, 0]
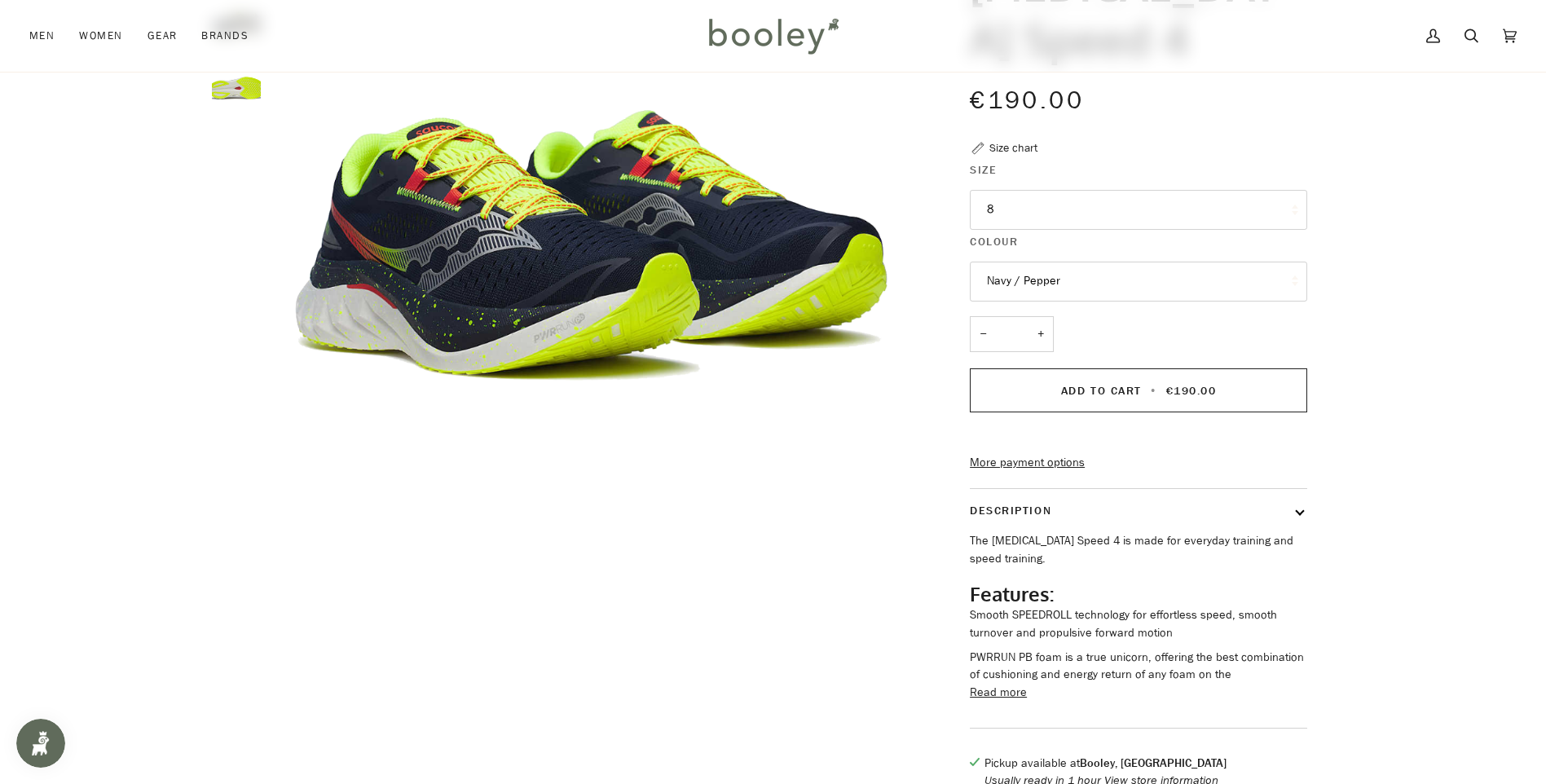
click at [1122, 207] on button "8" at bounding box center [1138, 209] width 337 height 40
click at [1397, 200] on div "Zoom Zoom" at bounding box center [773, 337] width 1546 height 937
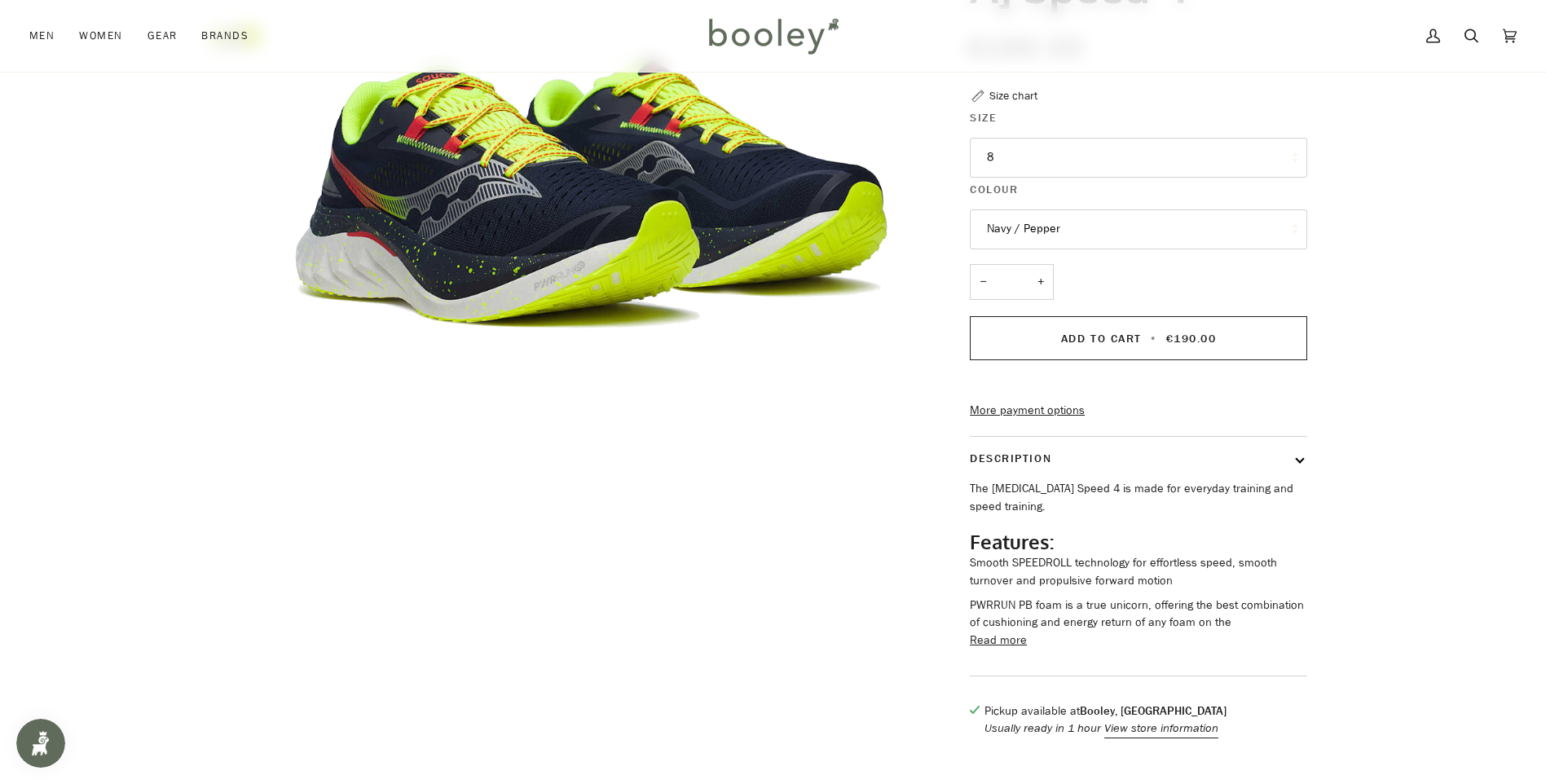
scroll to position [326, 0]
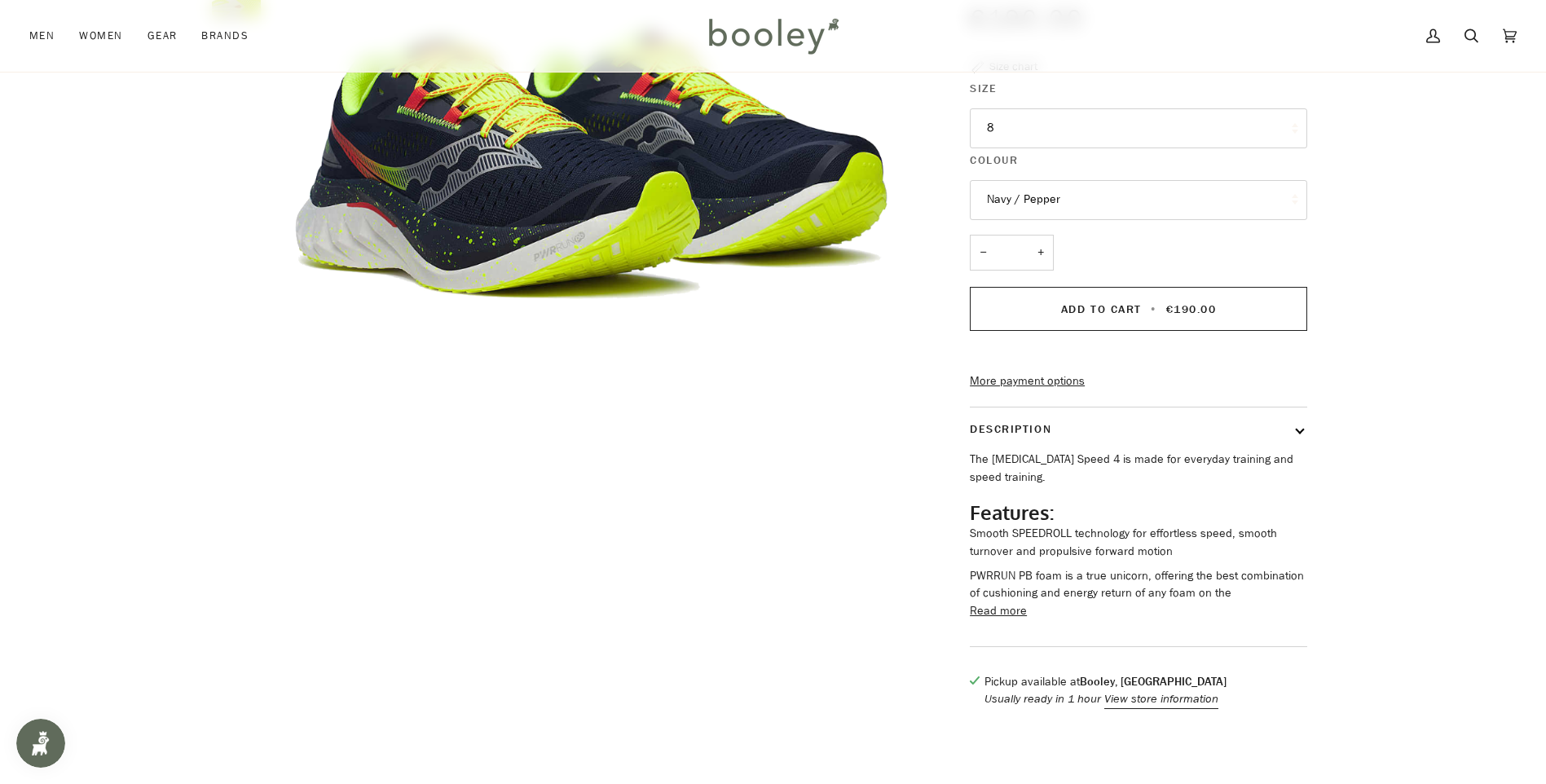
click at [996, 620] on button "Read more" at bounding box center [999, 610] width 57 height 18
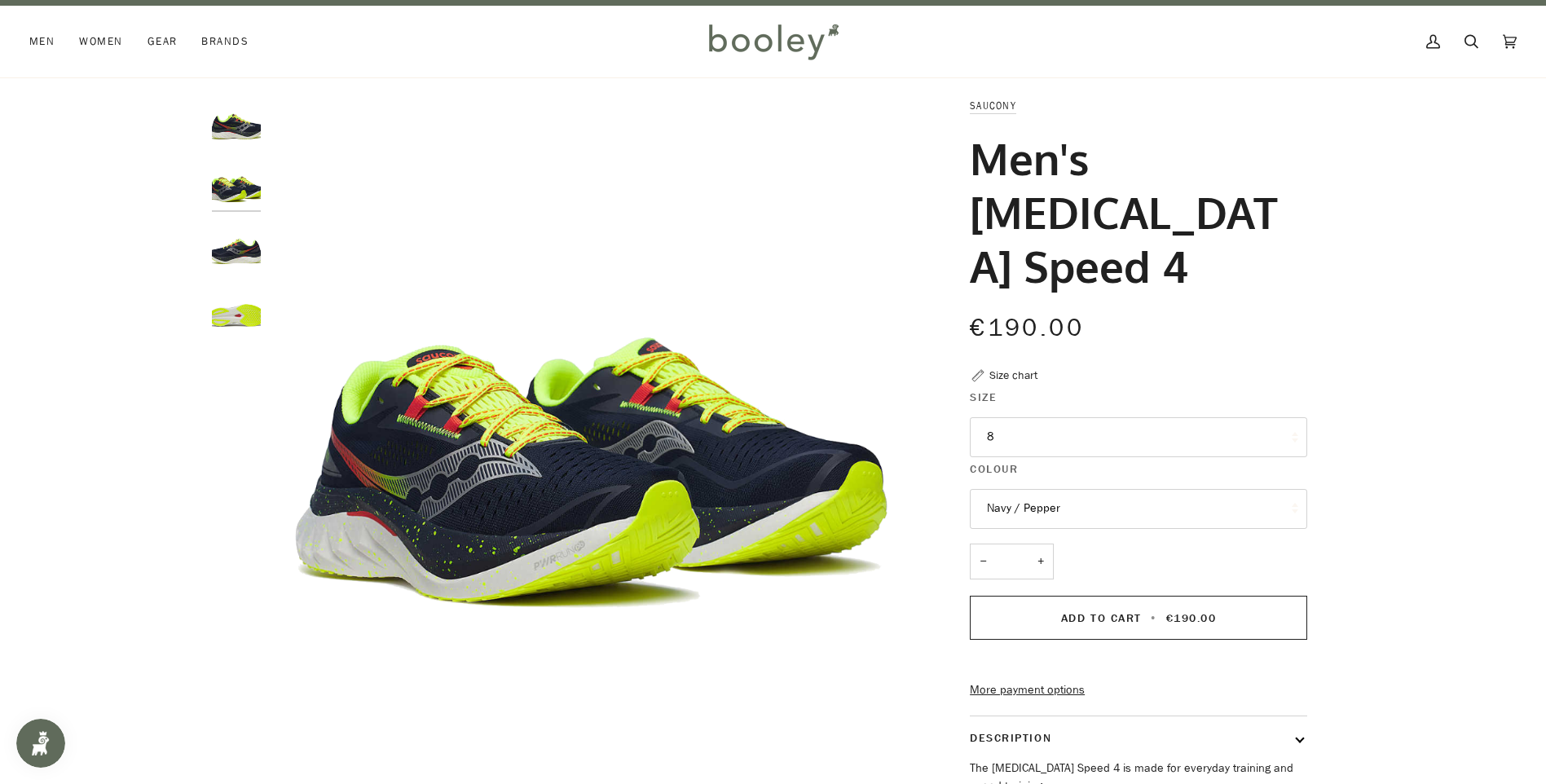
scroll to position [0, 0]
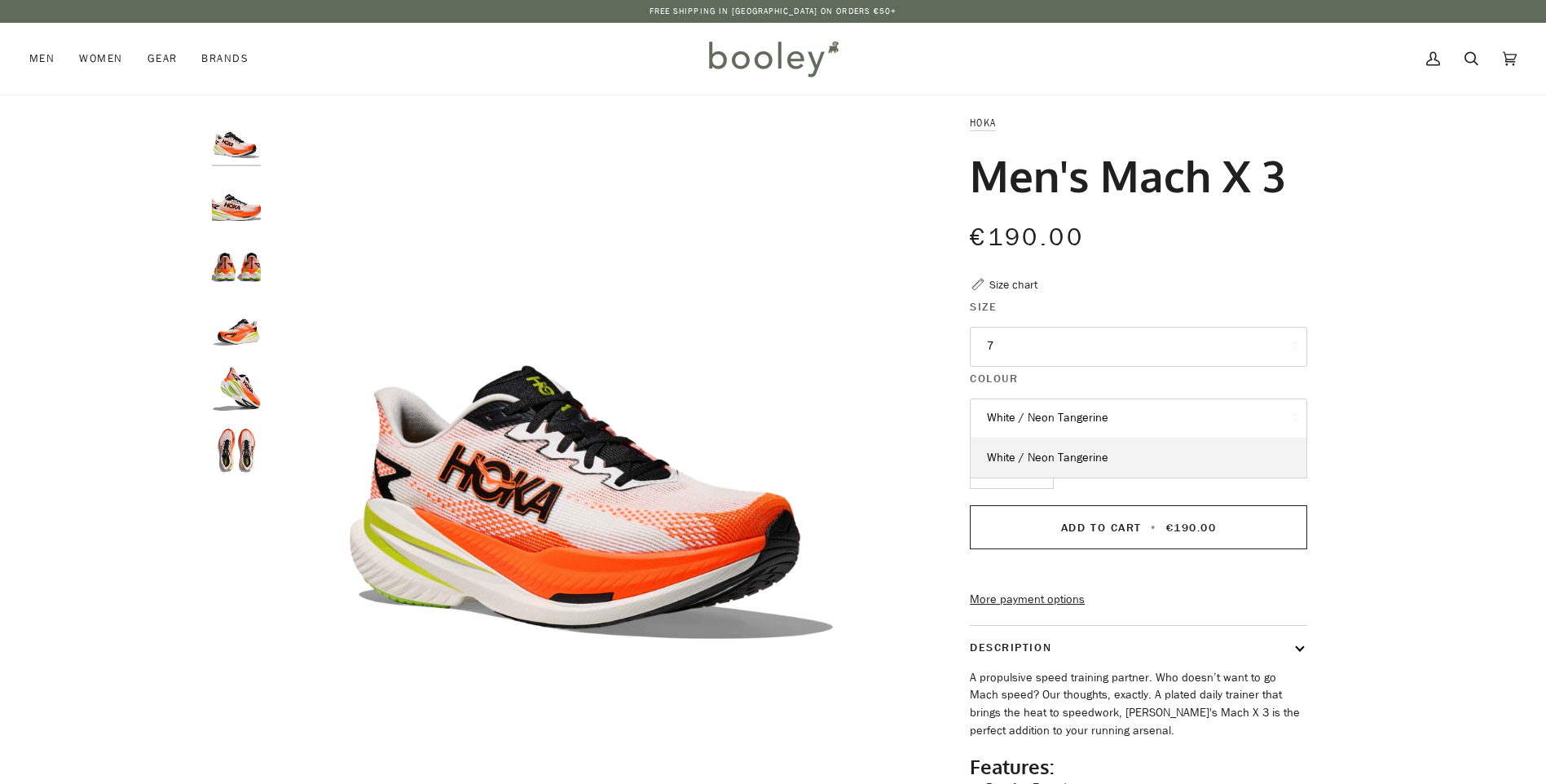
click at [1422, 363] on div "Zoom Zoom" at bounding box center [773, 516] width 1546 height 804
click at [239, 214] on img "Hoka Men's Mach X 3 White / Neon Tangerine - Booley Galway" at bounding box center [236, 201] width 49 height 49
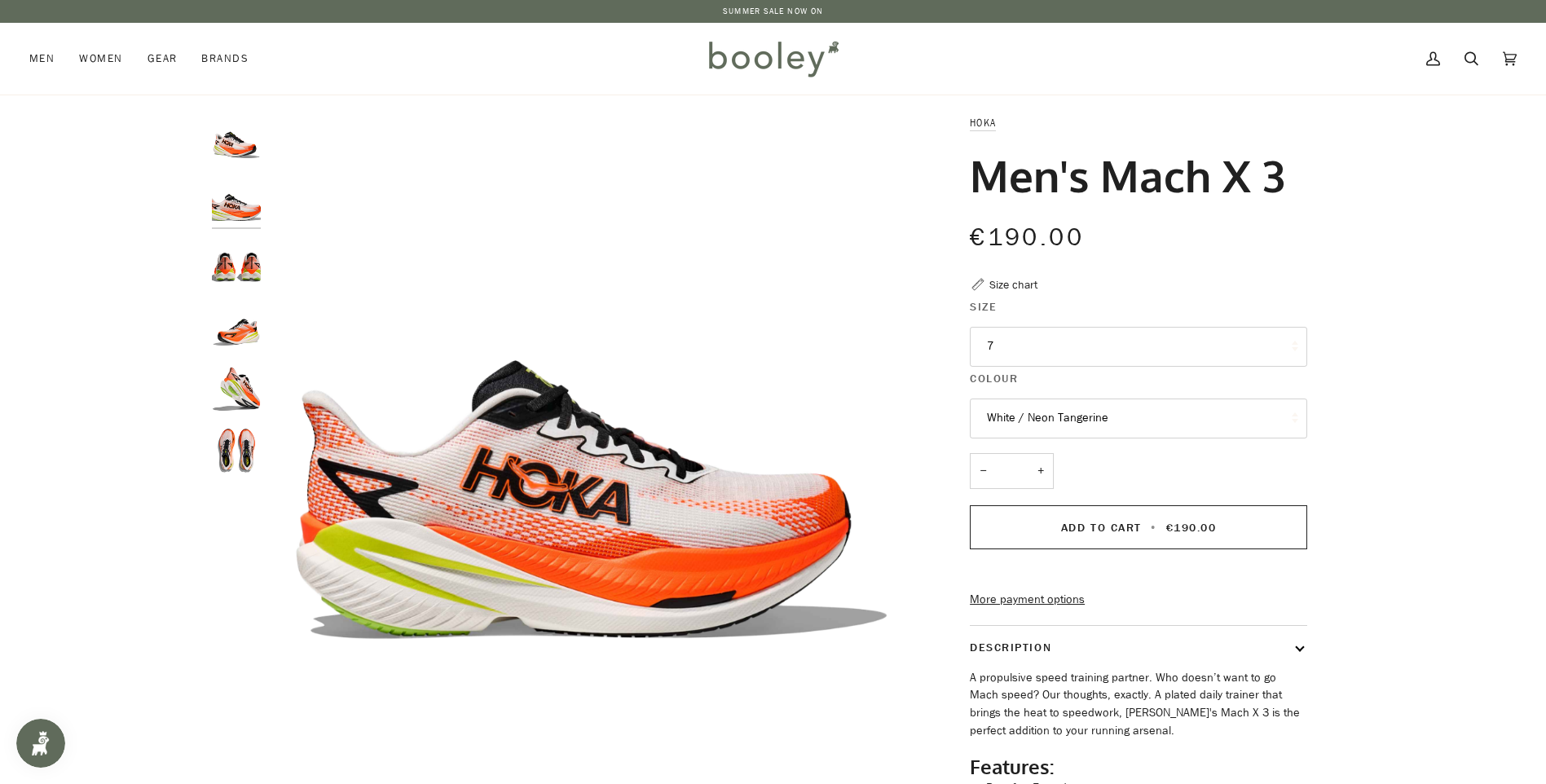
click at [244, 285] on img "Hoka Men's Mach X 3 White / Neon Tangerine - Booley Galway" at bounding box center [236, 263] width 49 height 49
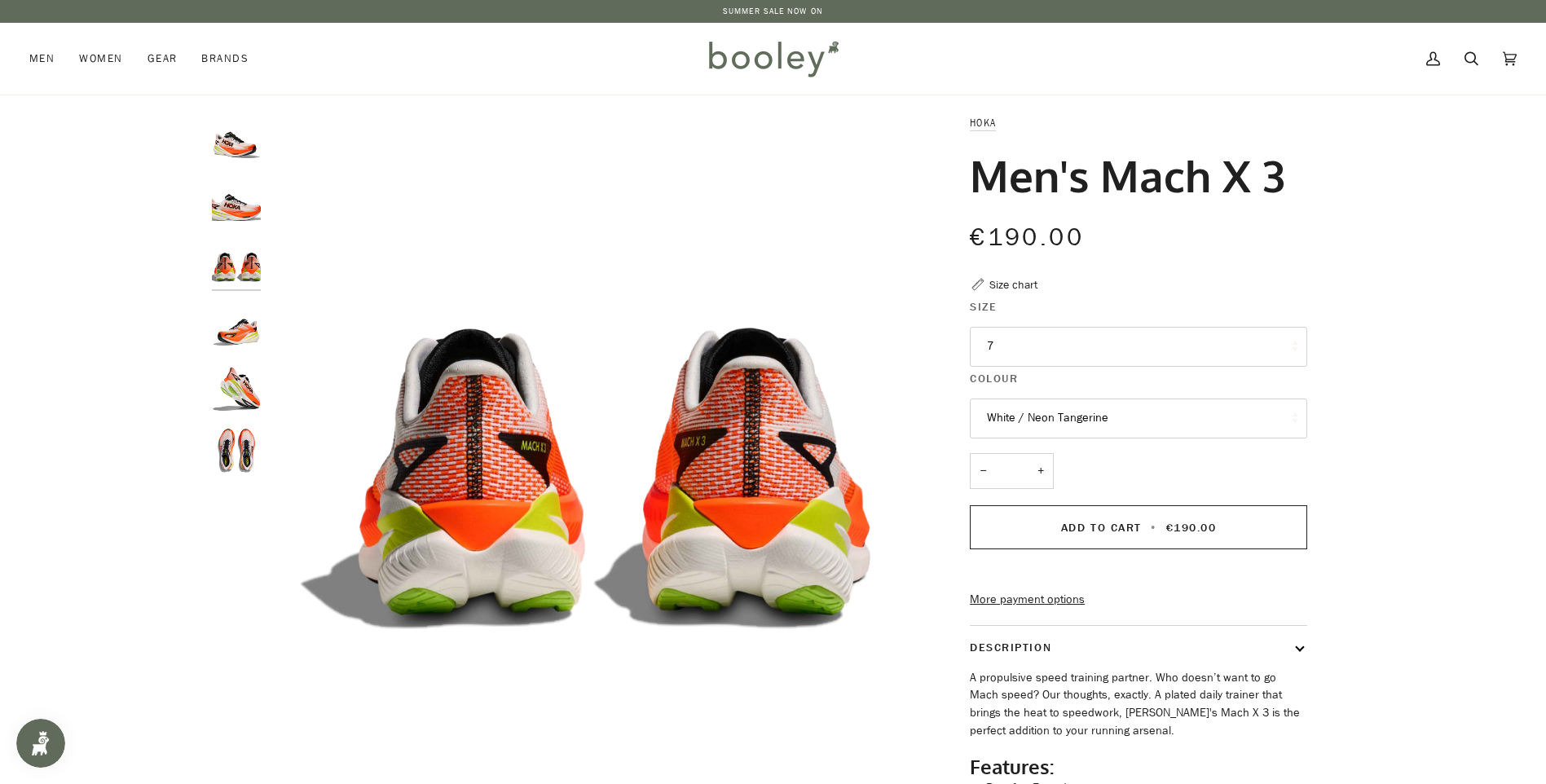
click at [238, 323] on img "Hoka Men's Mach X 3 White / Neon Tangerine - Booley Galway" at bounding box center [236, 325] width 49 height 49
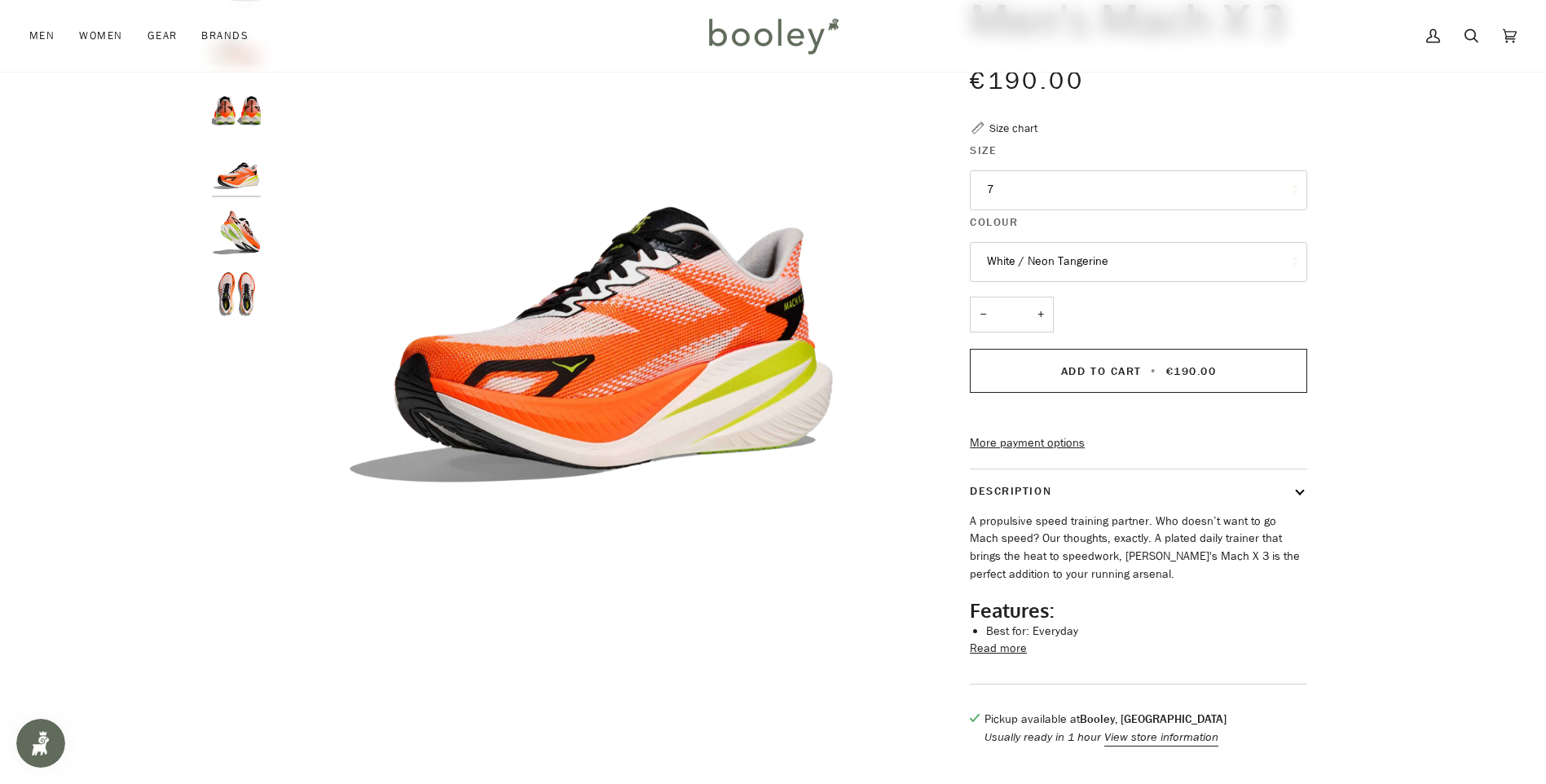
scroll to position [163, 0]
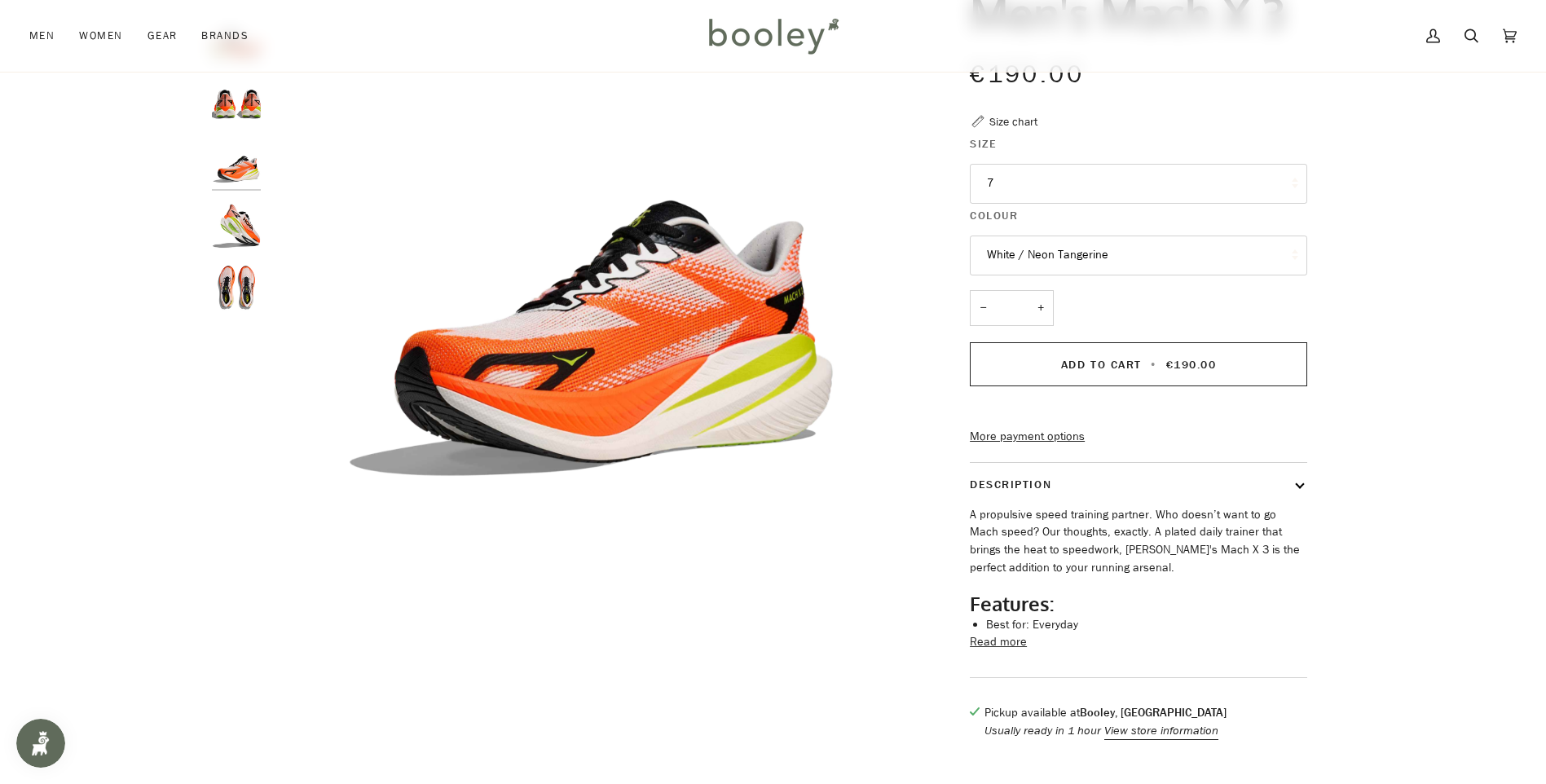
click at [1000, 651] on button "Read more" at bounding box center [999, 642] width 57 height 18
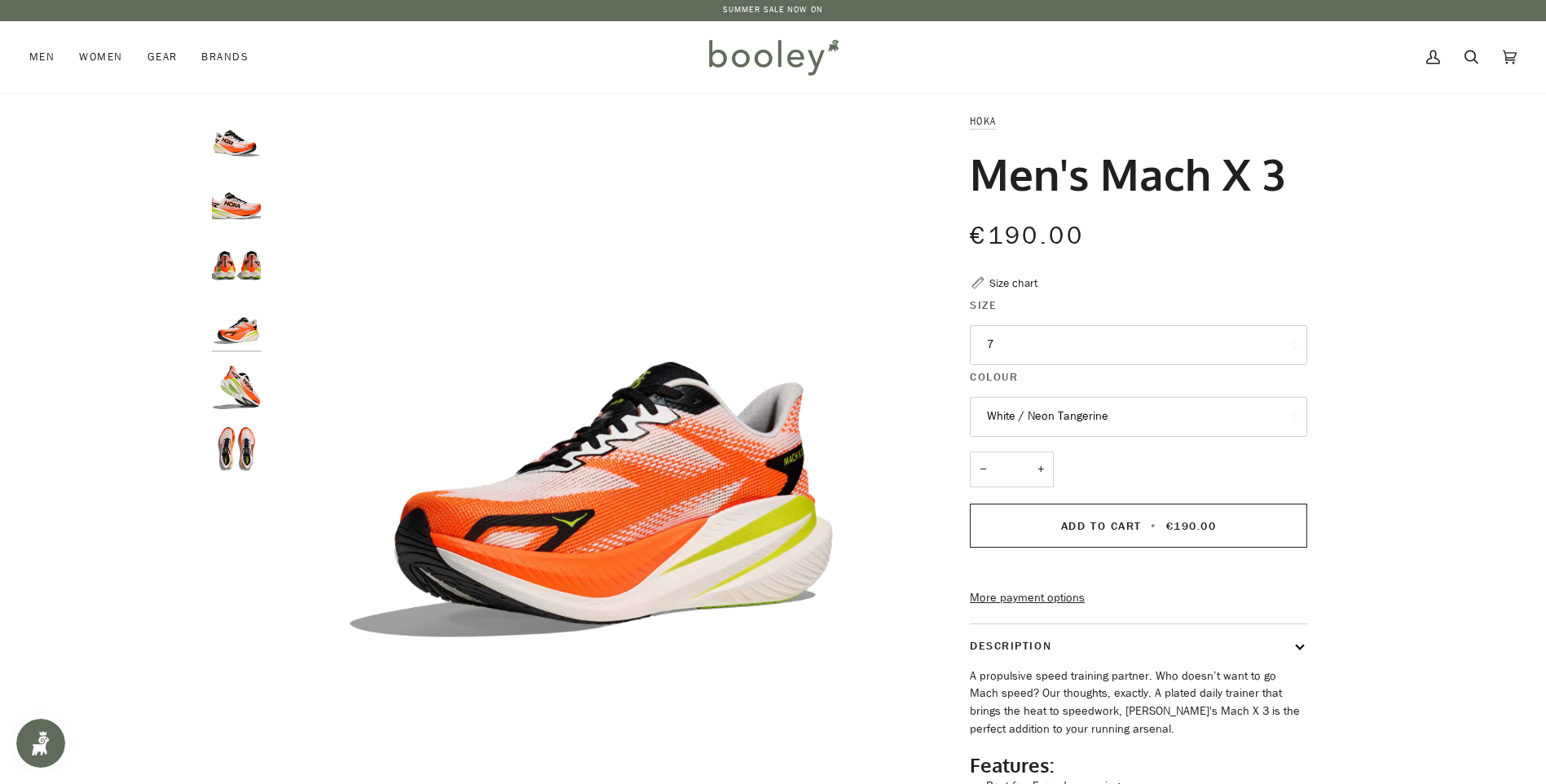
scroll to position [0, 0]
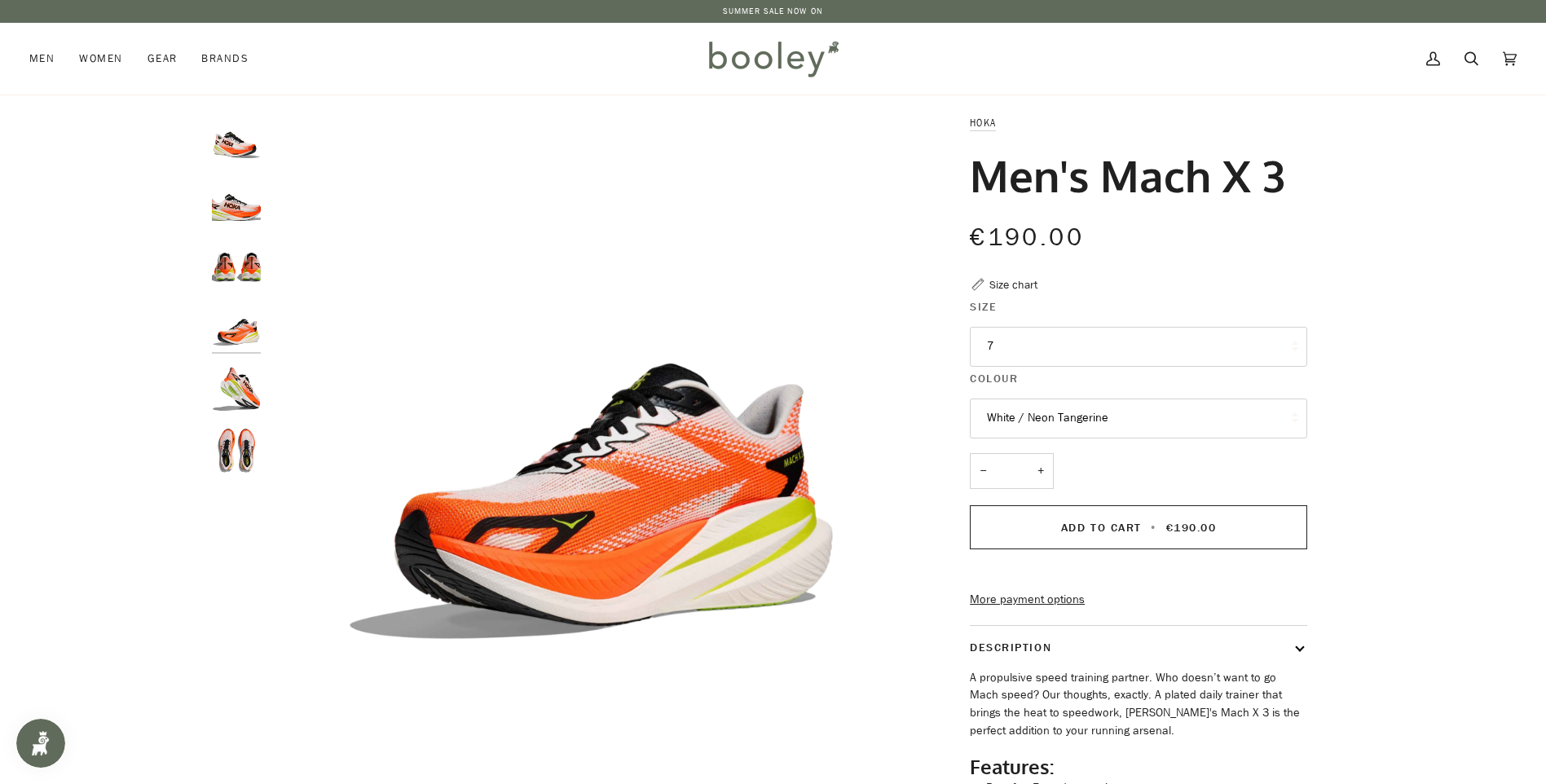
click at [1036, 353] on button "7" at bounding box center [1138, 346] width 337 height 40
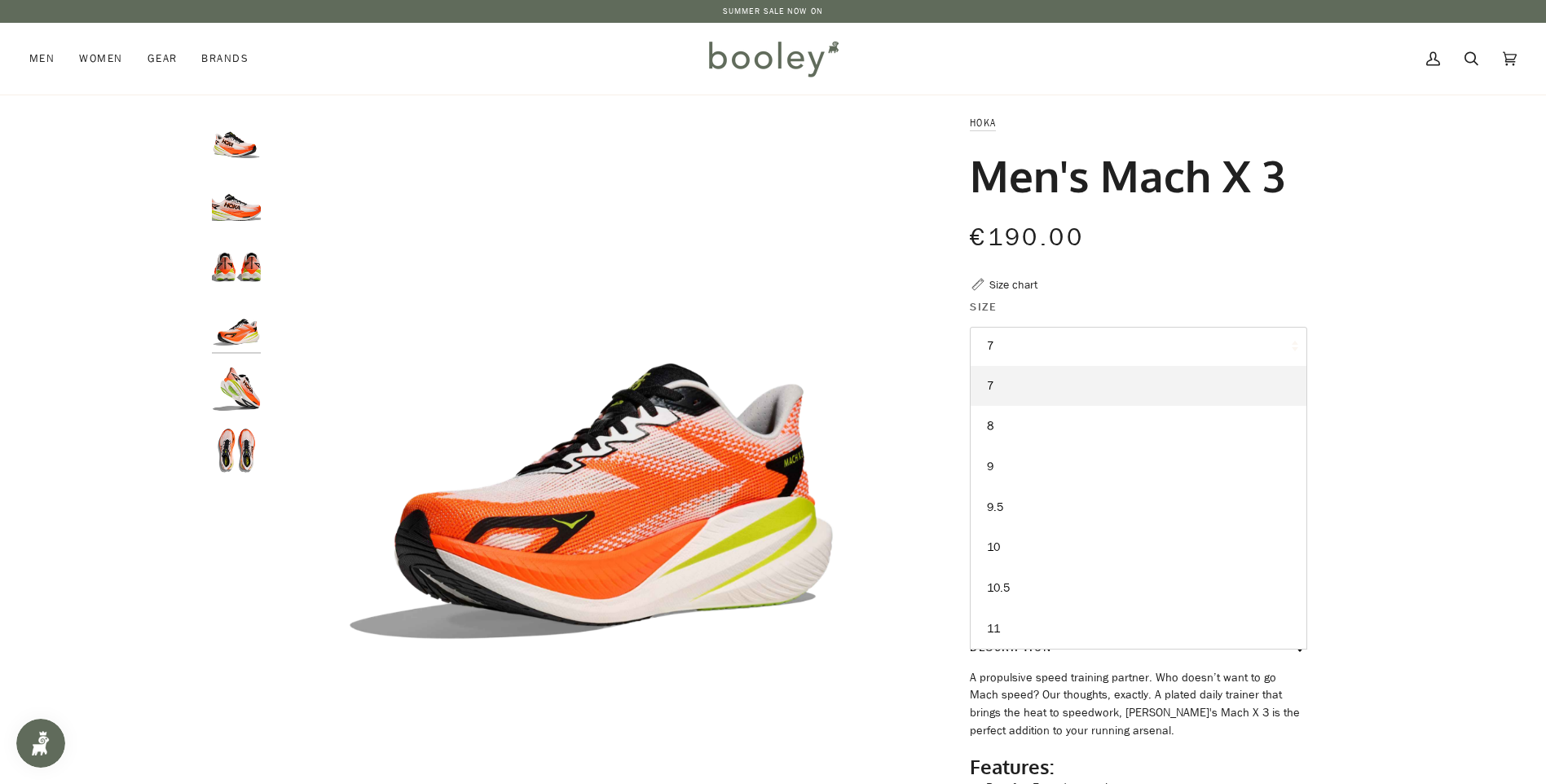
click at [1299, 248] on div "€190.00 Sale • Save" at bounding box center [1138, 237] width 337 height 37
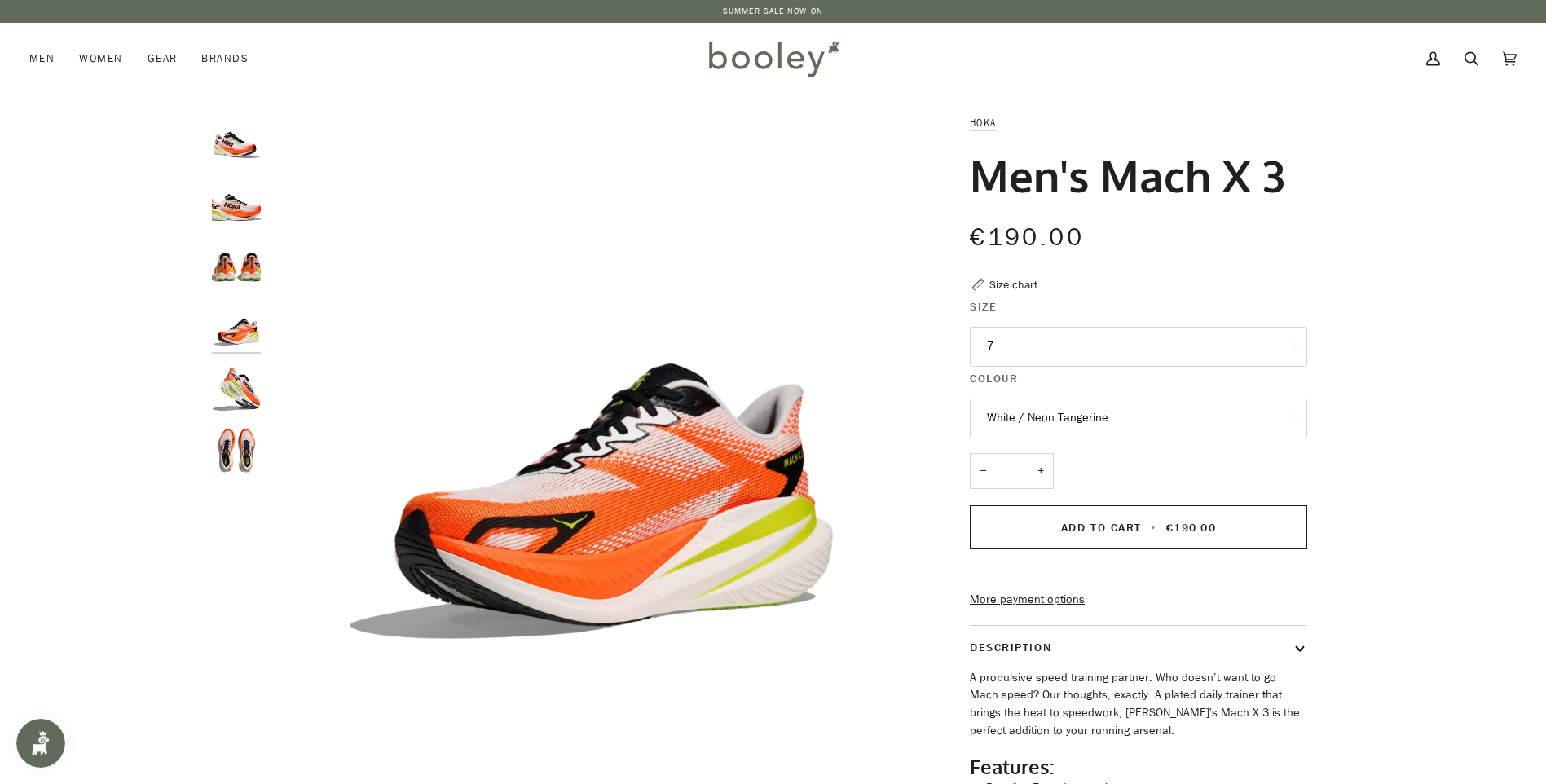
click at [225, 387] on img "Hoka Men's Mach X 3 White / Neon Tangerine - Booley Galway" at bounding box center [236, 388] width 49 height 49
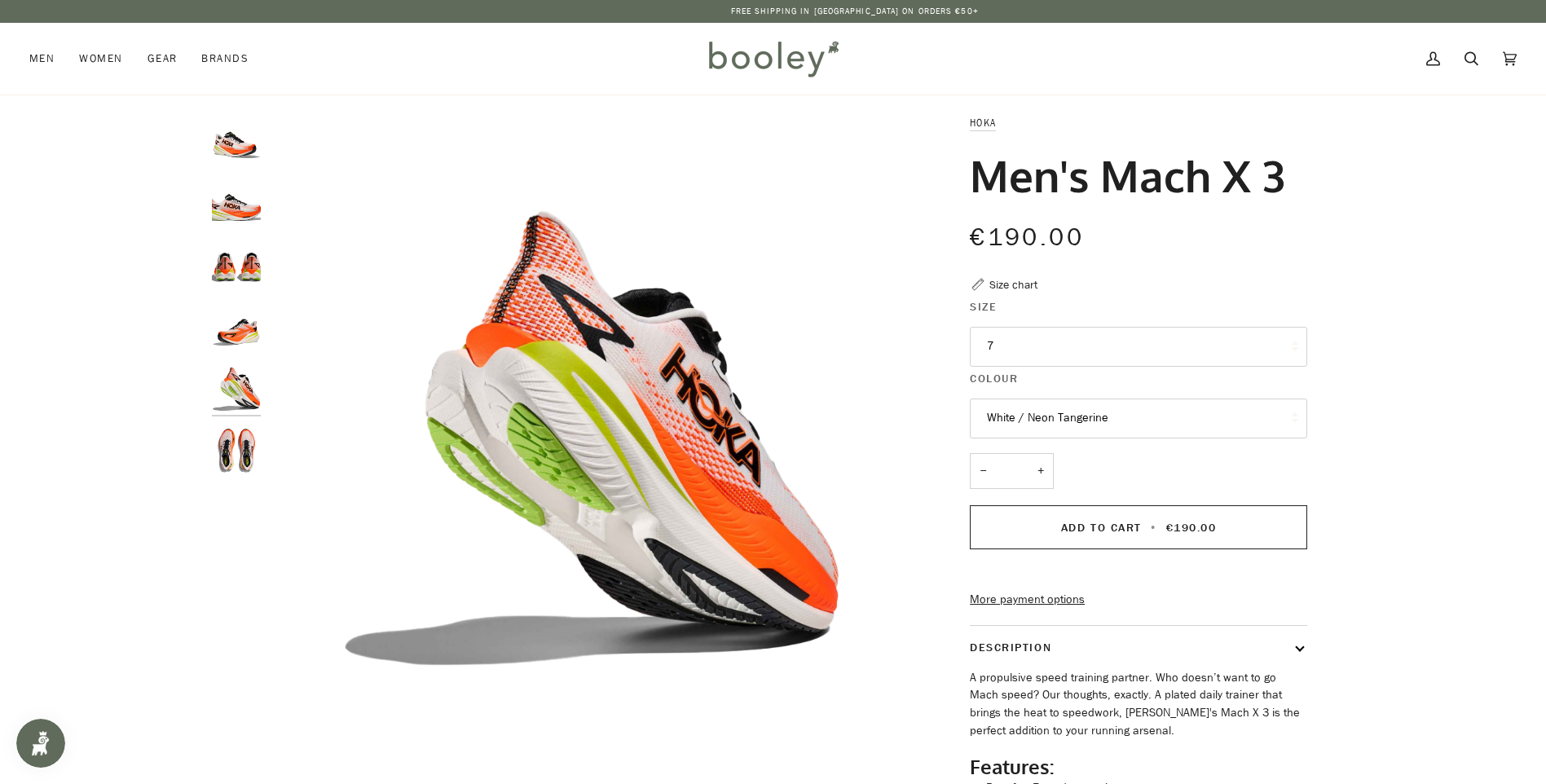
click at [239, 324] on img "Hoka Men's Mach X 3 White / Neon Tangerine - Booley Galway" at bounding box center [236, 325] width 49 height 49
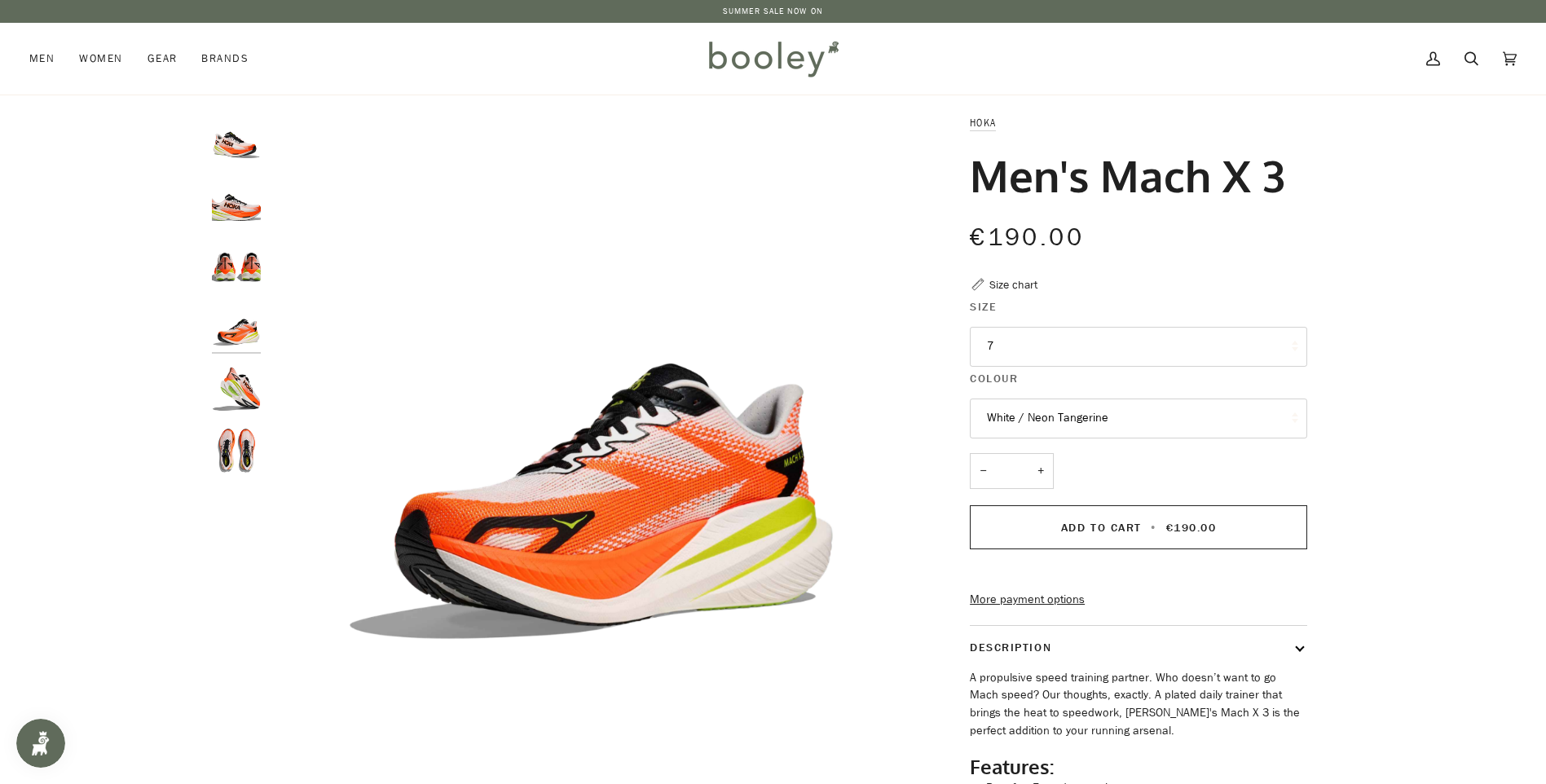
click at [228, 337] on img "Hoka Men's Mach X 3 White / Neon Tangerine - Booley Galway" at bounding box center [236, 325] width 49 height 49
click at [237, 278] on img "Hoka Men's Mach X 3 White / Neon Tangerine - Booley Galway" at bounding box center [236, 263] width 49 height 49
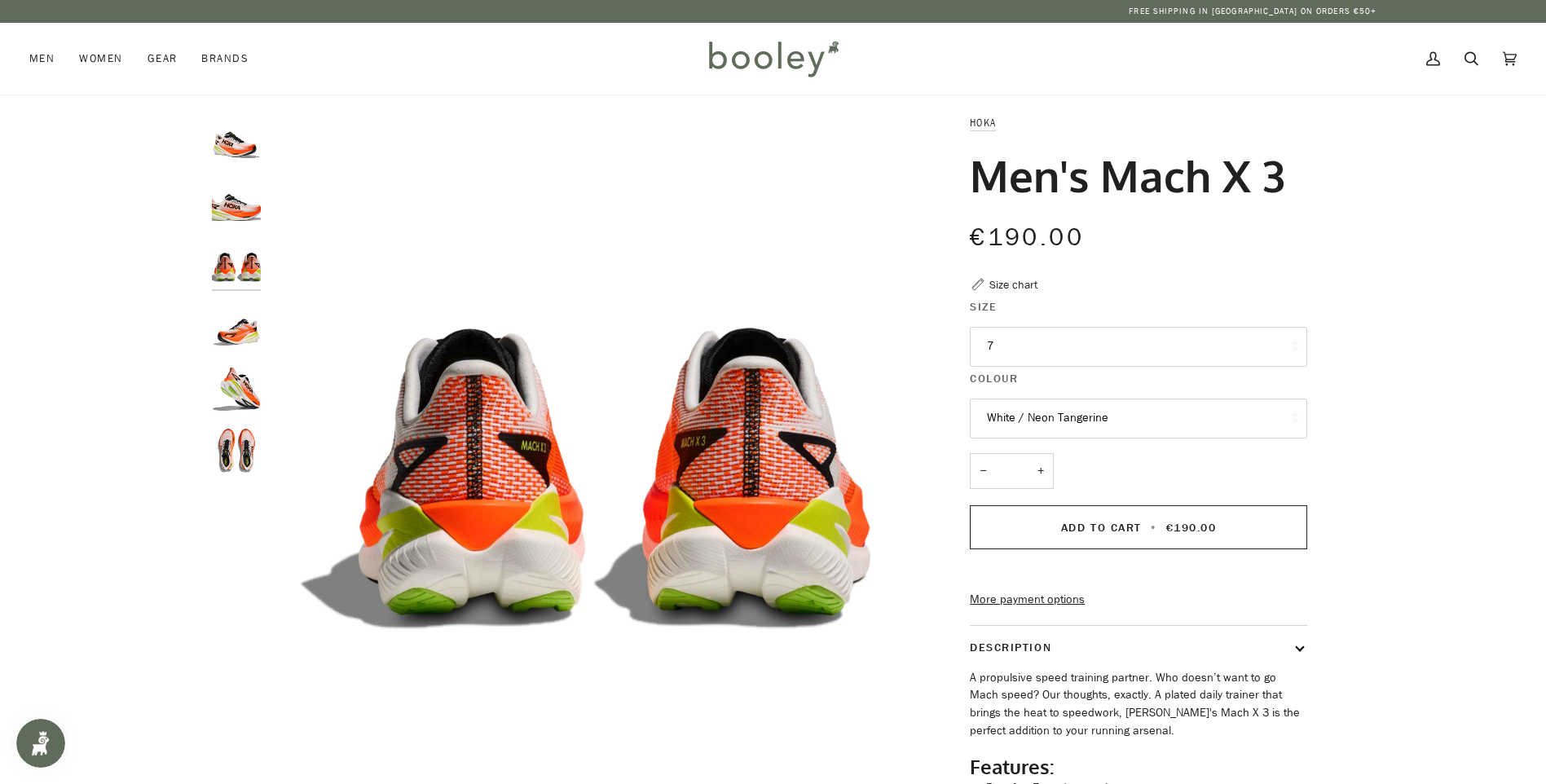
click at [230, 236] on div at bounding box center [240, 300] width 57 height 374
click at [230, 223] on img "Hoka Men's Mach X 3 White / Neon Tangerine - Booley Galway" at bounding box center [236, 201] width 49 height 49
